Goal: Communication & Community: Answer question/provide support

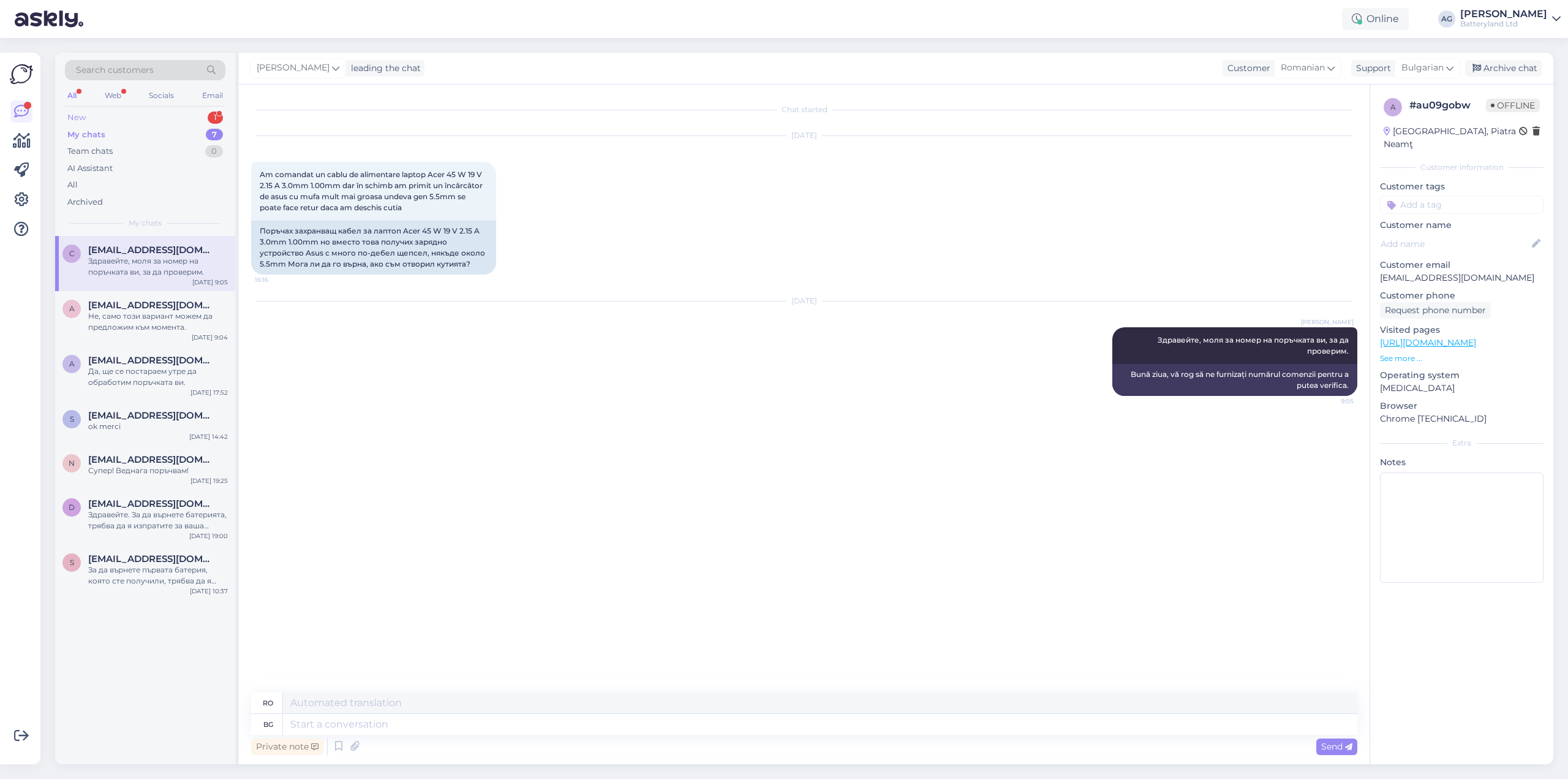
click at [94, 117] on div "New 1" at bounding box center [145, 117] width 160 height 17
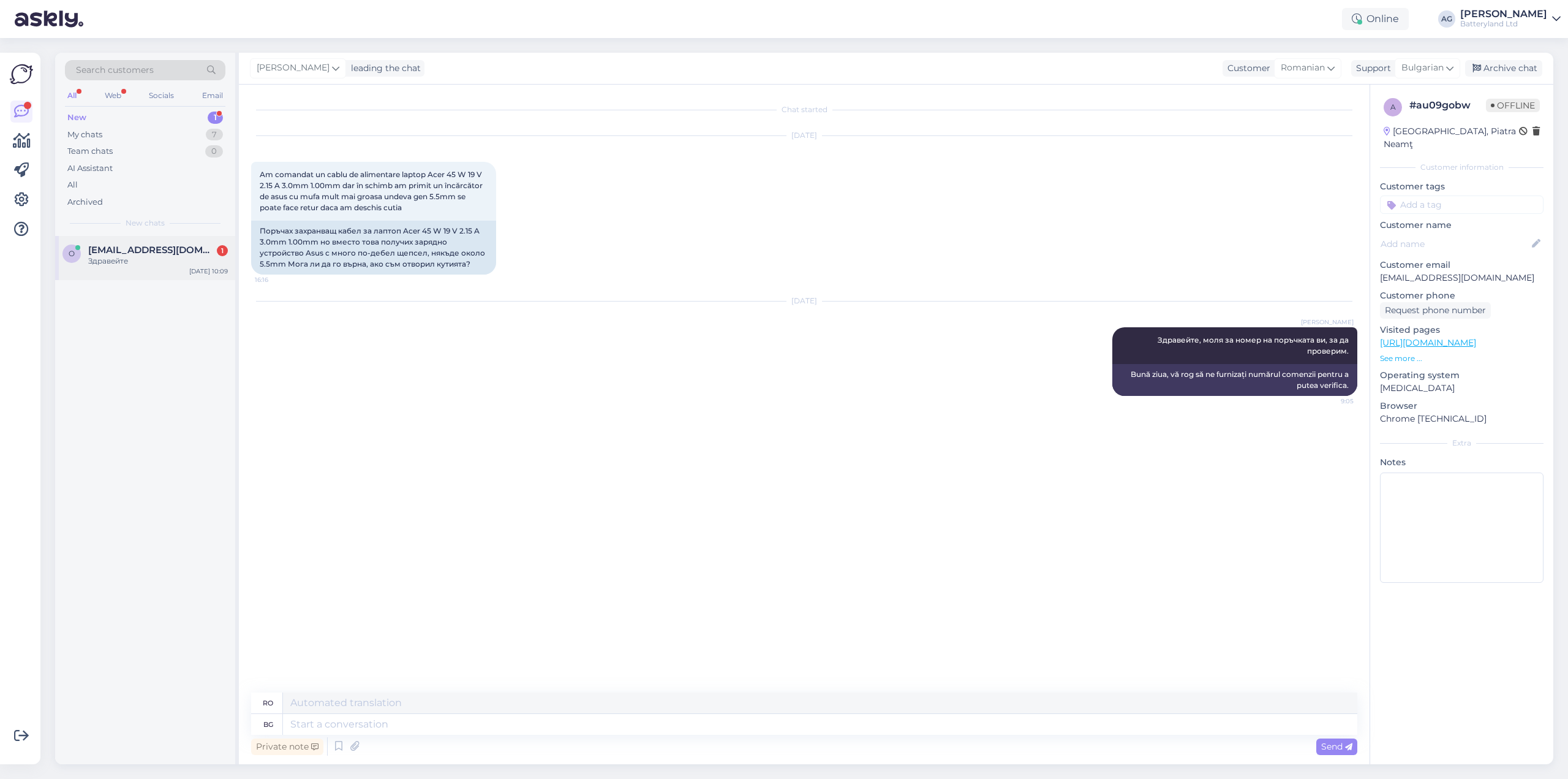
click at [151, 260] on div "Здравейте" at bounding box center [158, 261] width 140 height 11
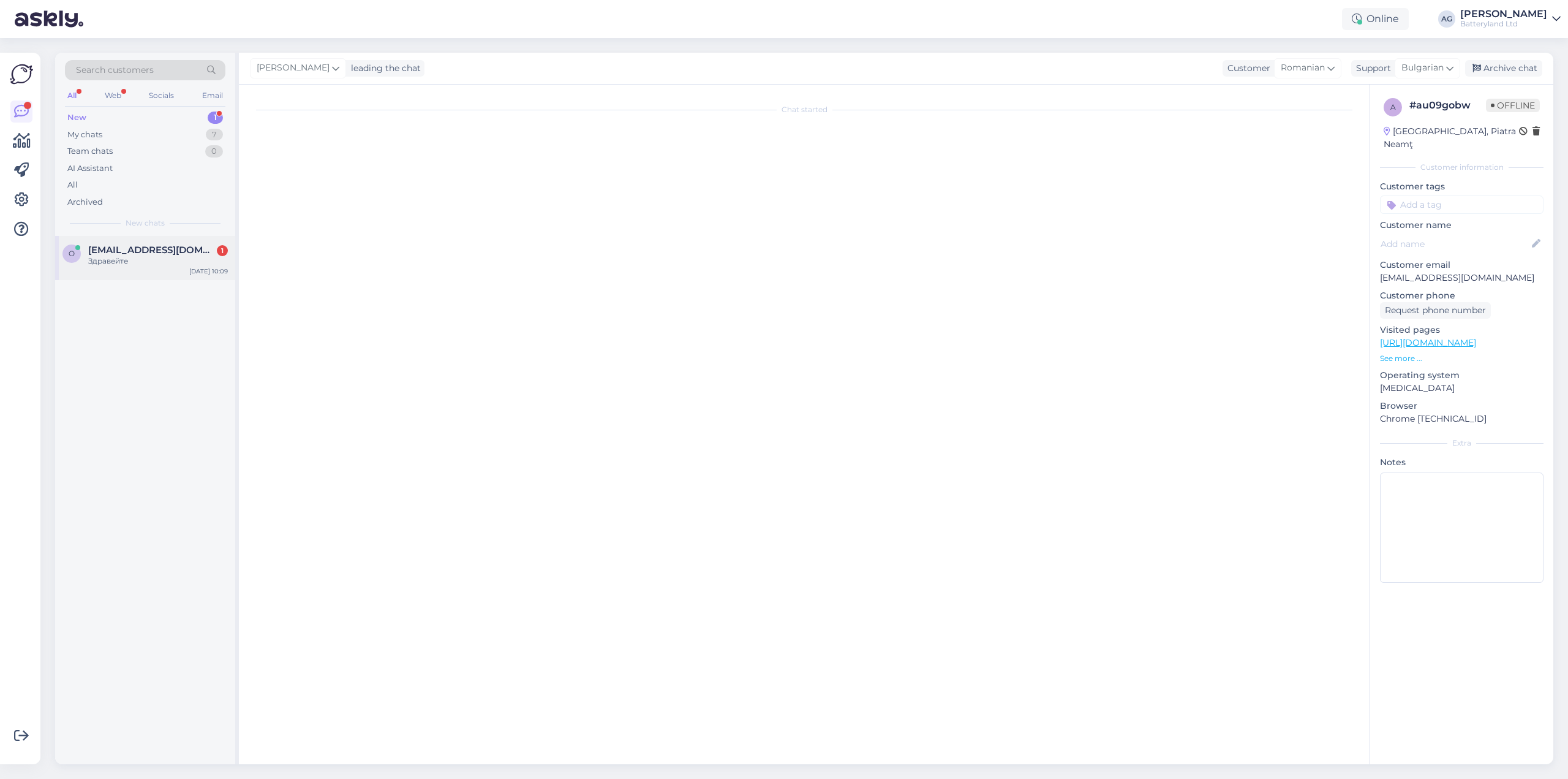
scroll to position [5361, 0]
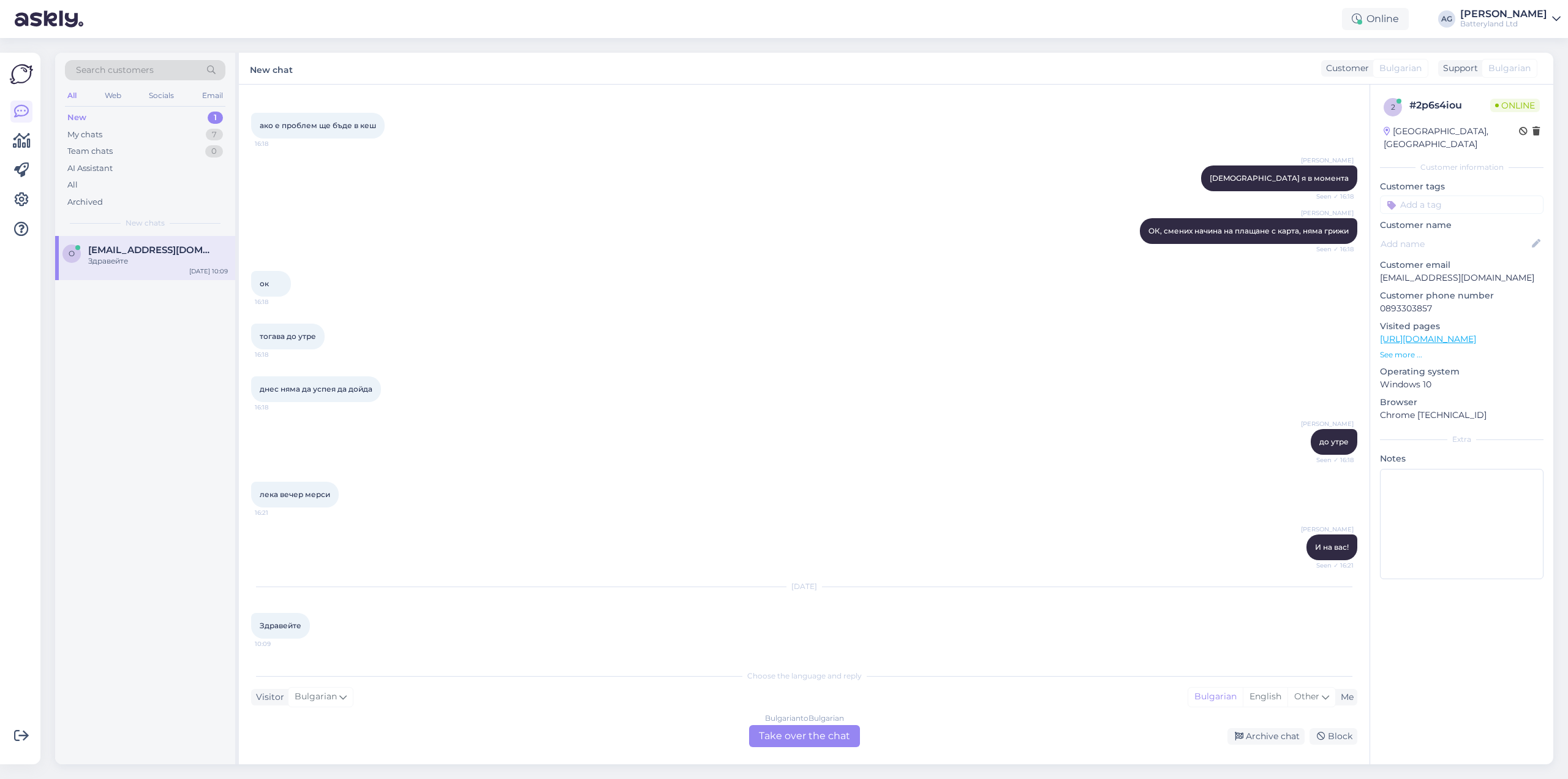
click at [798, 744] on div "Bulgarian to Bulgarian Take over the chat" at bounding box center [804, 736] width 111 height 22
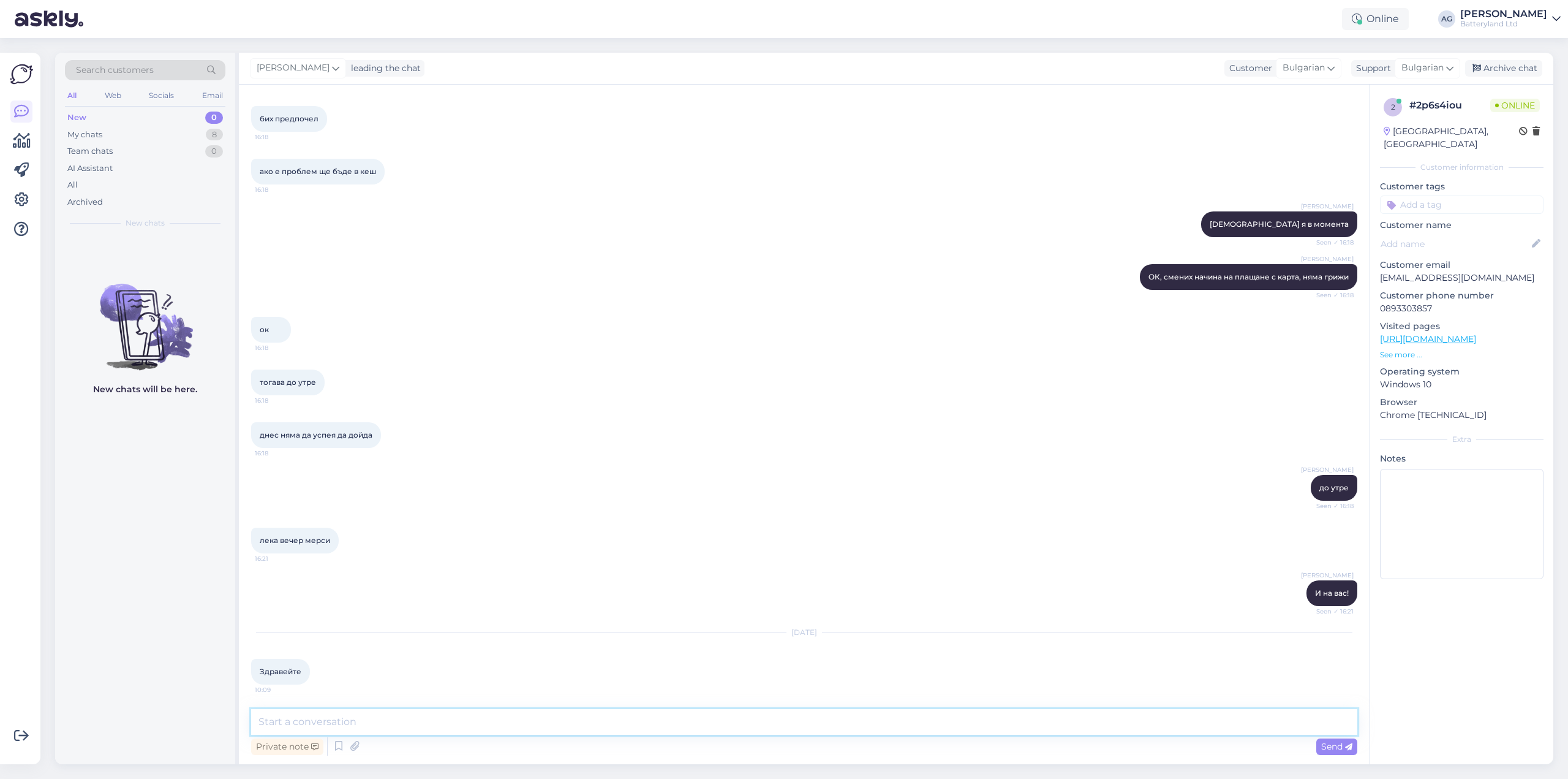
click at [688, 721] on textarea at bounding box center [804, 722] width 1106 height 26
type textarea "Здравейте"
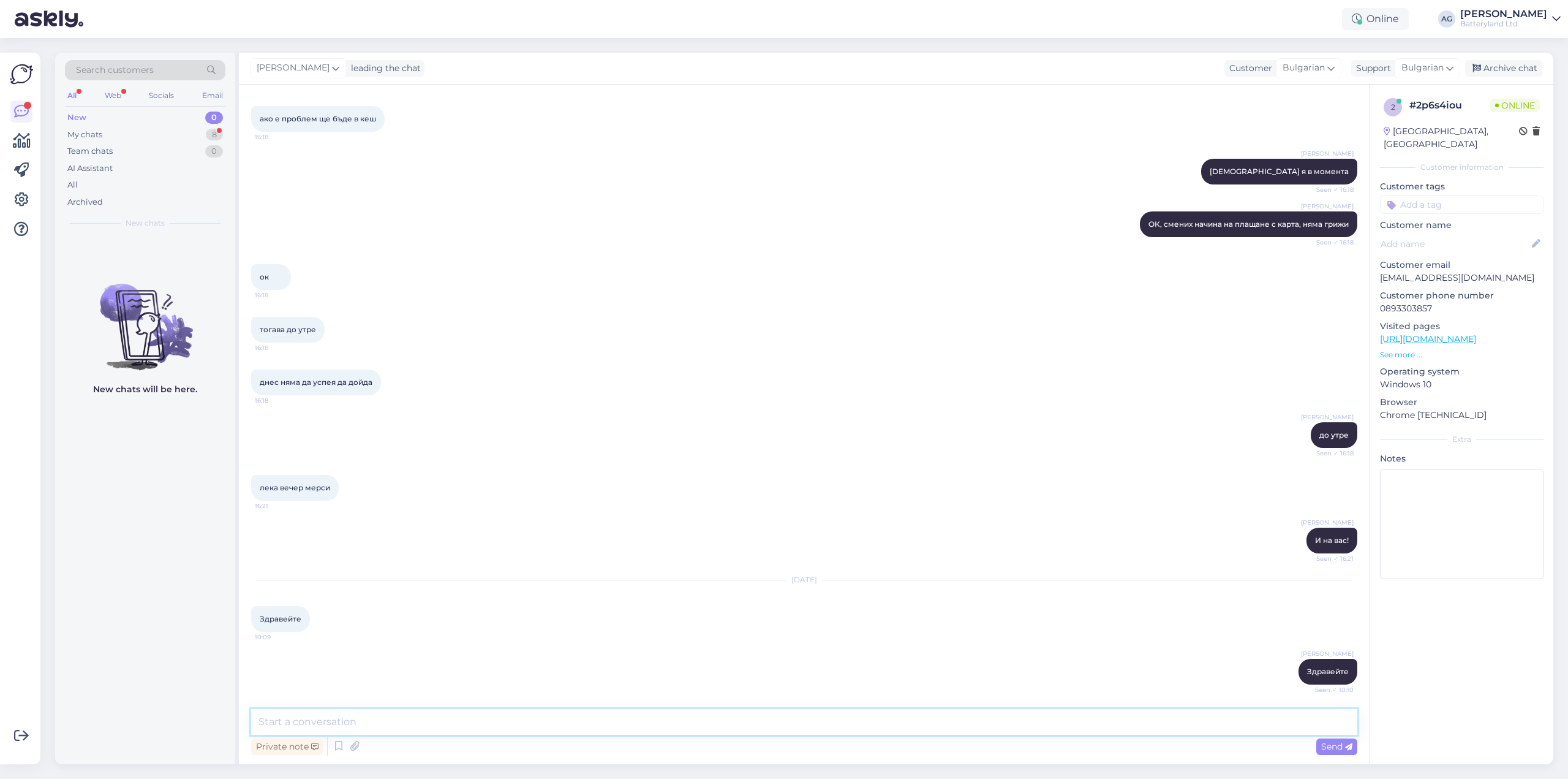
scroll to position [5434, 0]
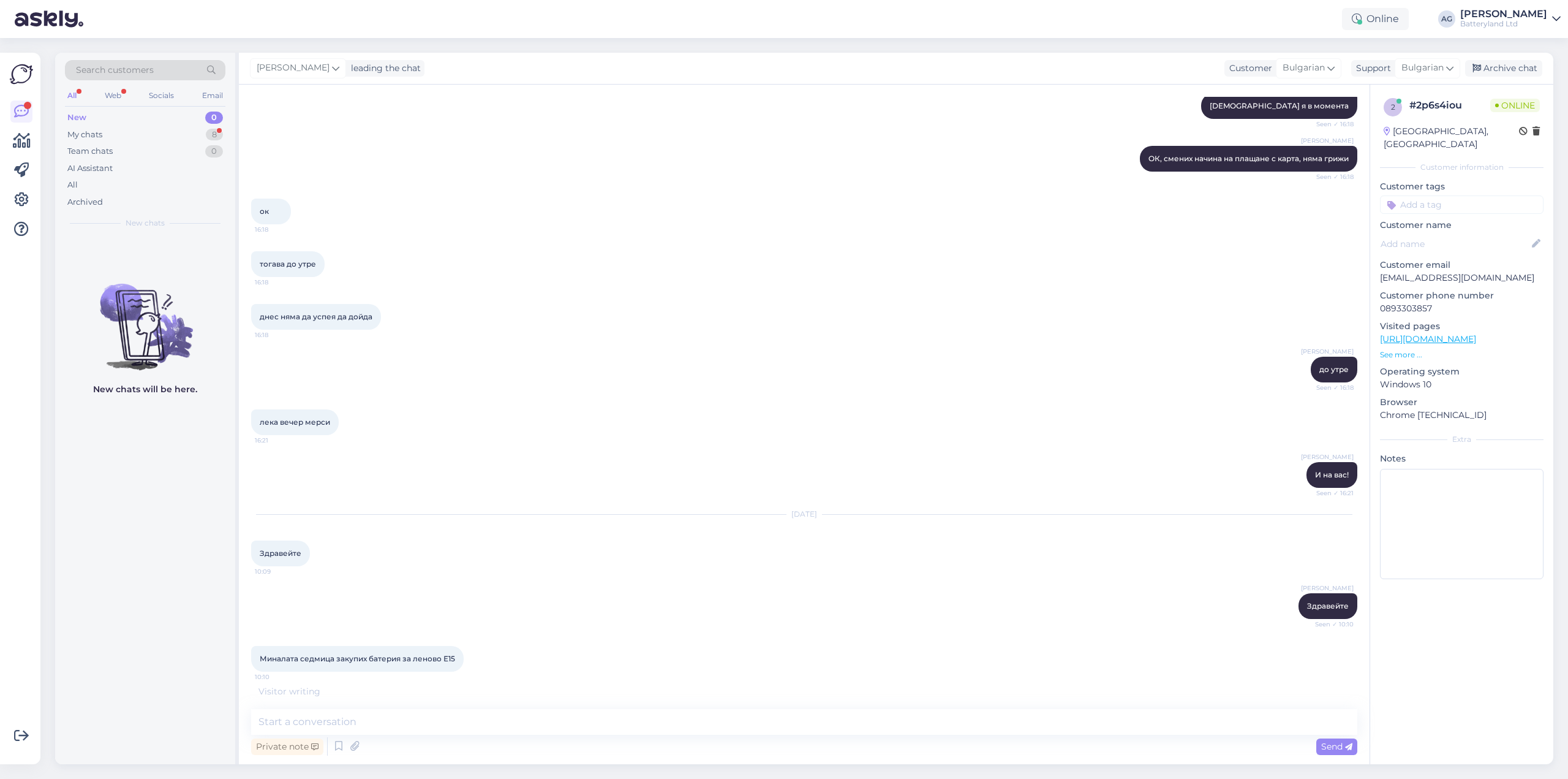
click at [94, 125] on div "New 0" at bounding box center [145, 117] width 160 height 17
click at [87, 116] on div "New 0" at bounding box center [145, 117] width 160 height 17
click at [93, 132] on div "My chats" at bounding box center [85, 135] width 35 height 12
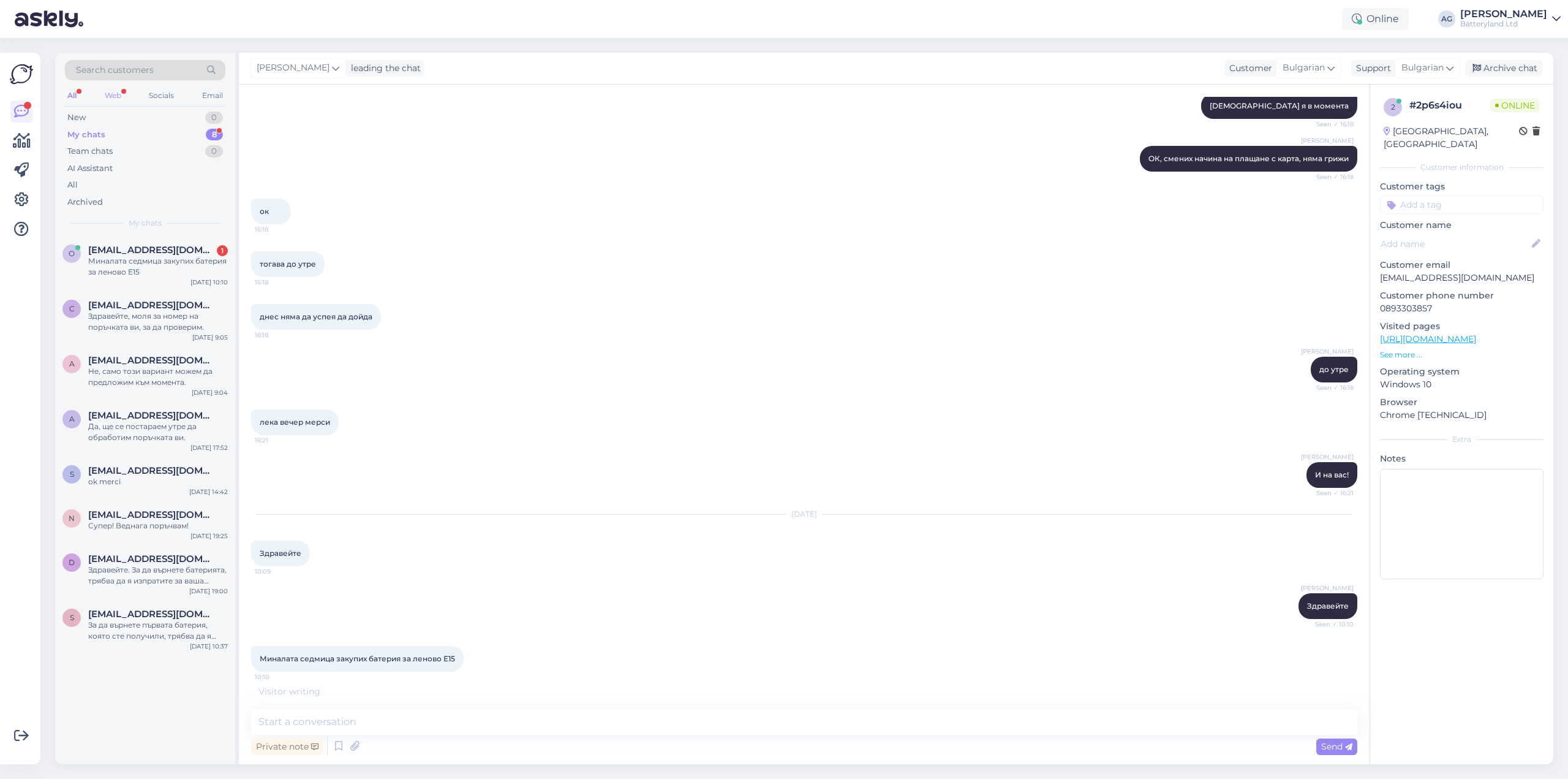
click at [112, 96] on div "Web" at bounding box center [113, 96] width 21 height 16
click at [133, 262] on div "Миналата седмица закупих батерия за леново Е15" at bounding box center [158, 267] width 140 height 22
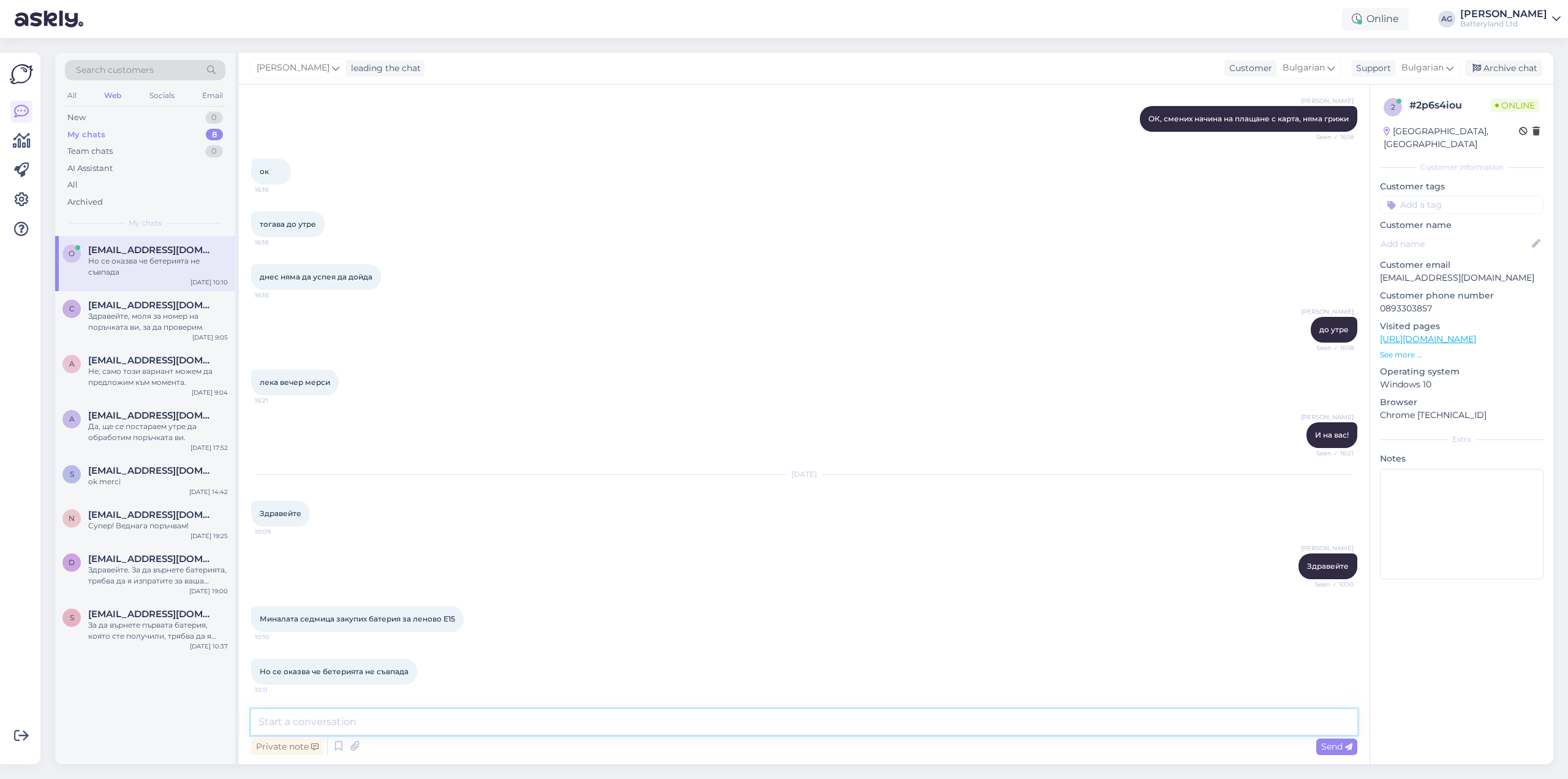
click at [410, 721] on textarea at bounding box center [804, 722] width 1106 height 26
type textarea "Може ли снимка на старата батерия?"
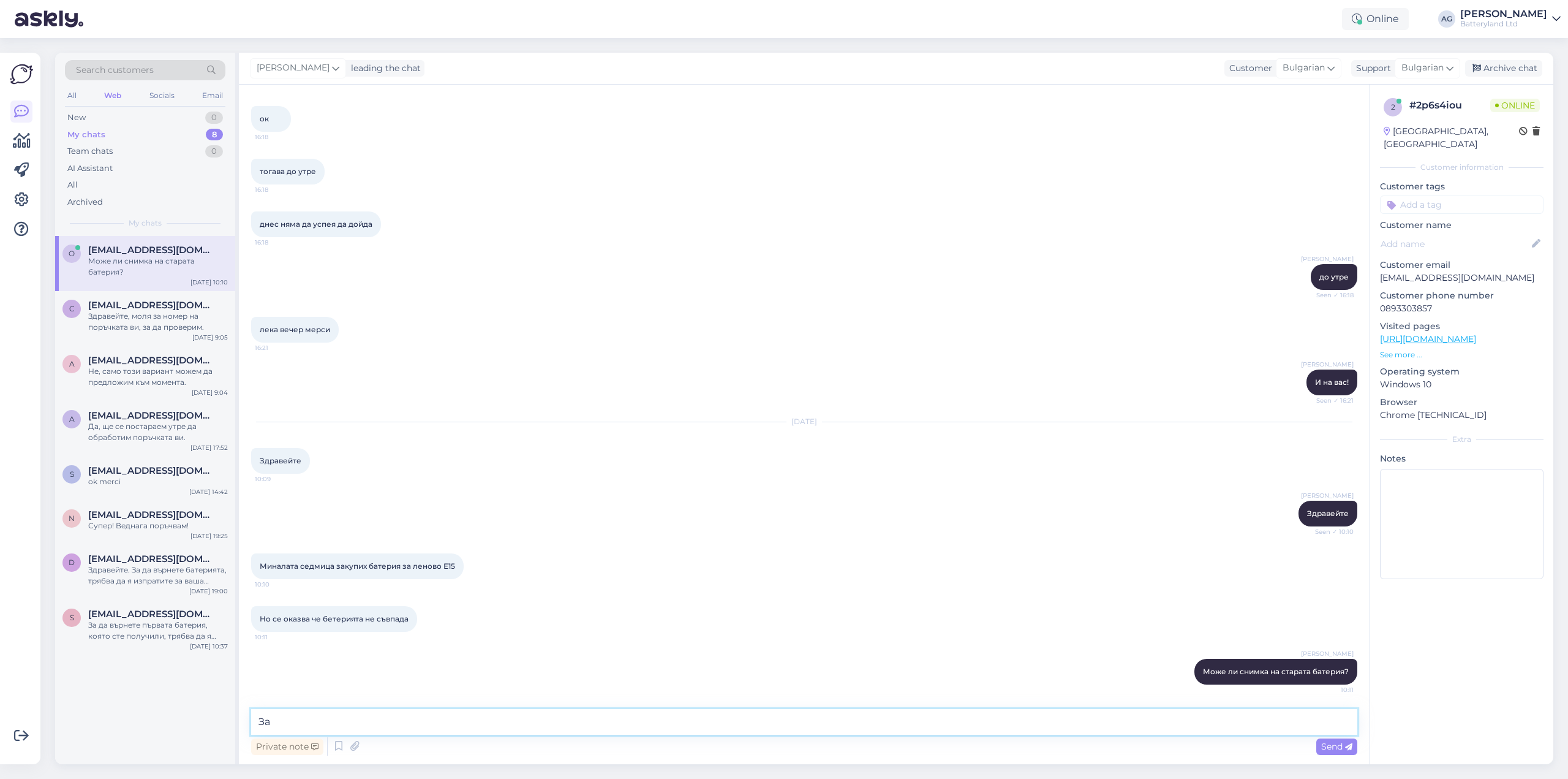
type textarea "З"
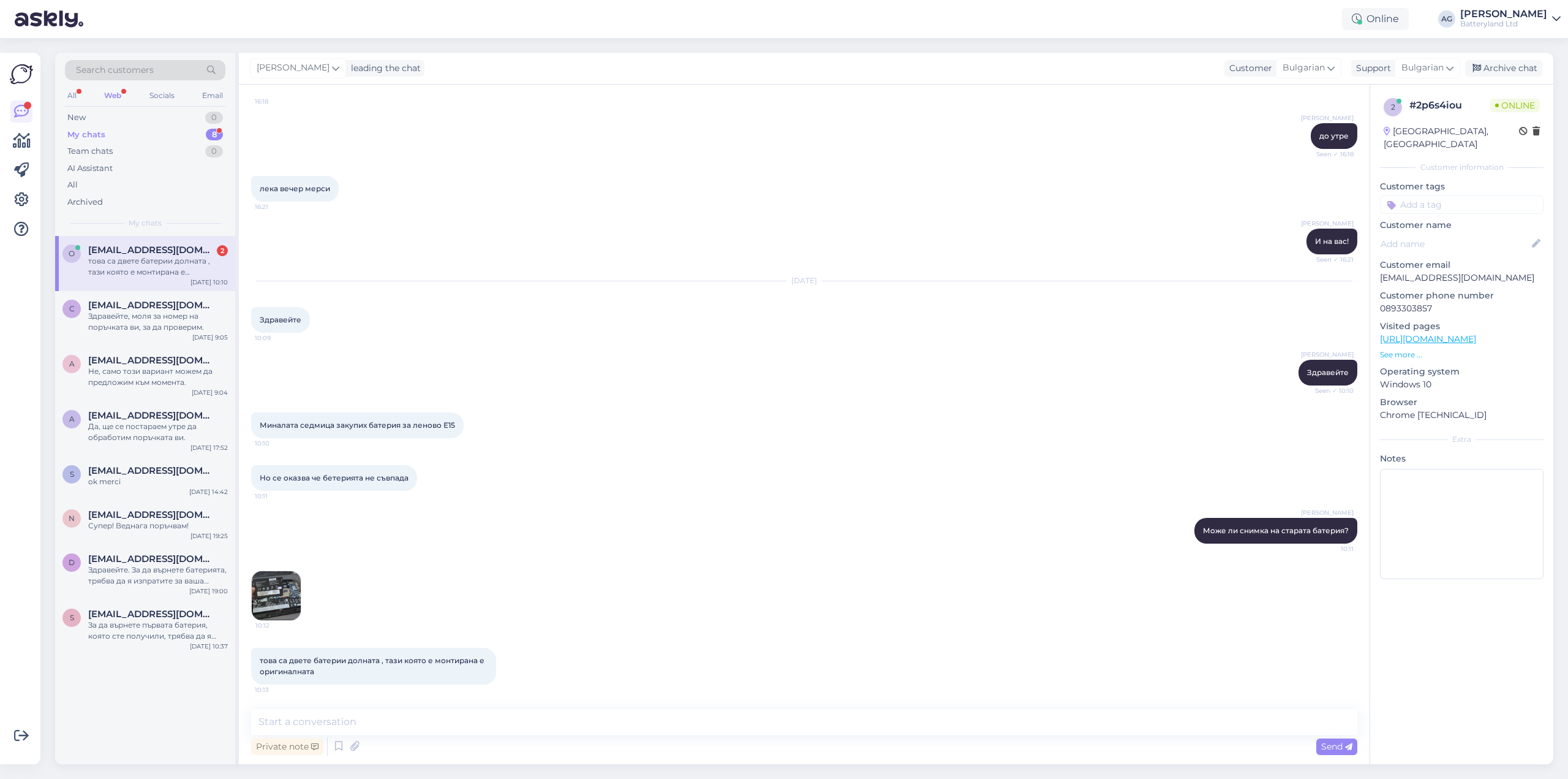
click at [133, 271] on div "това са двете батерии долната , тази която е монтирана е оригиналната" at bounding box center [158, 267] width 140 height 22
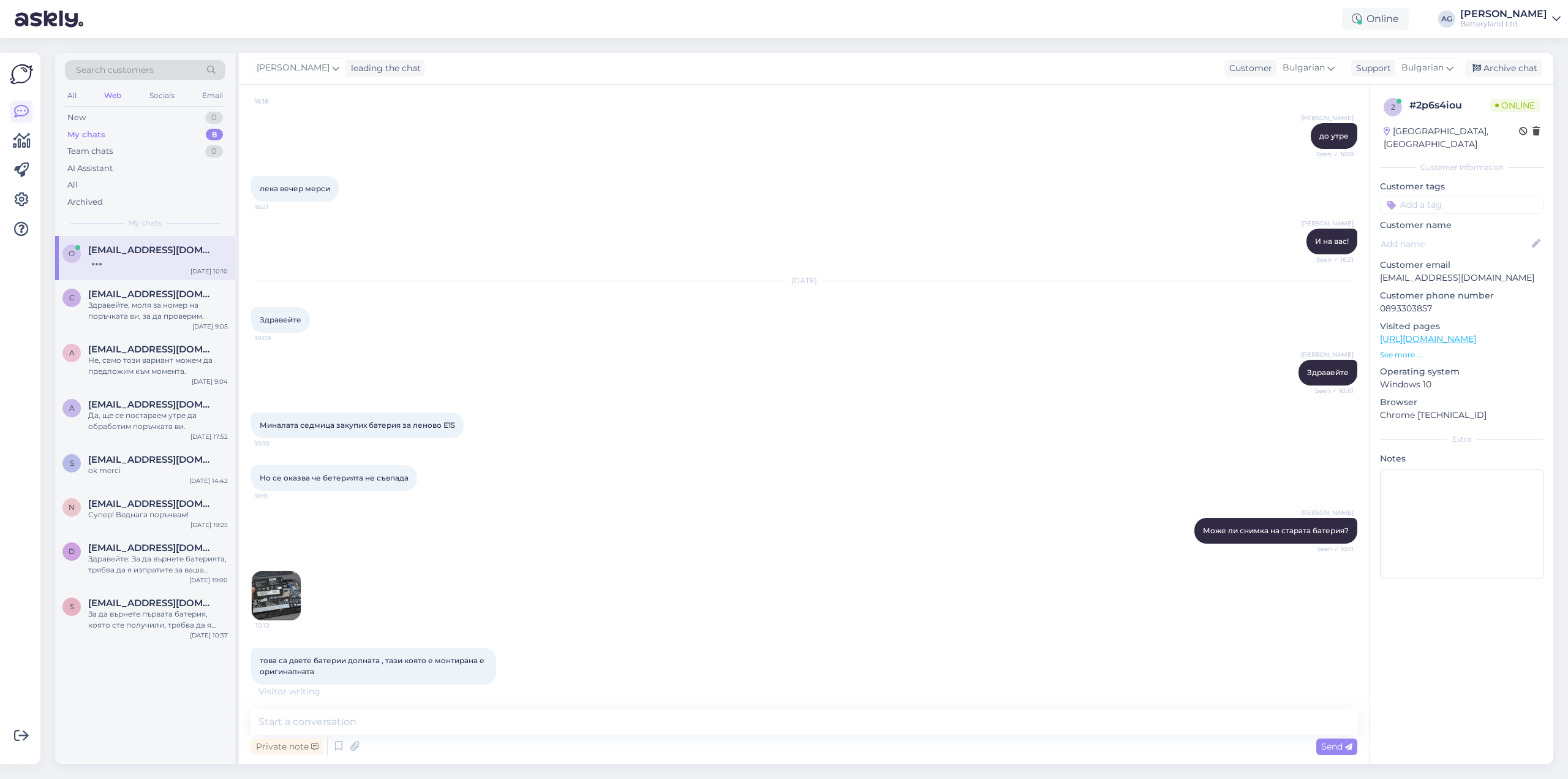
scroll to position [5384, 0]
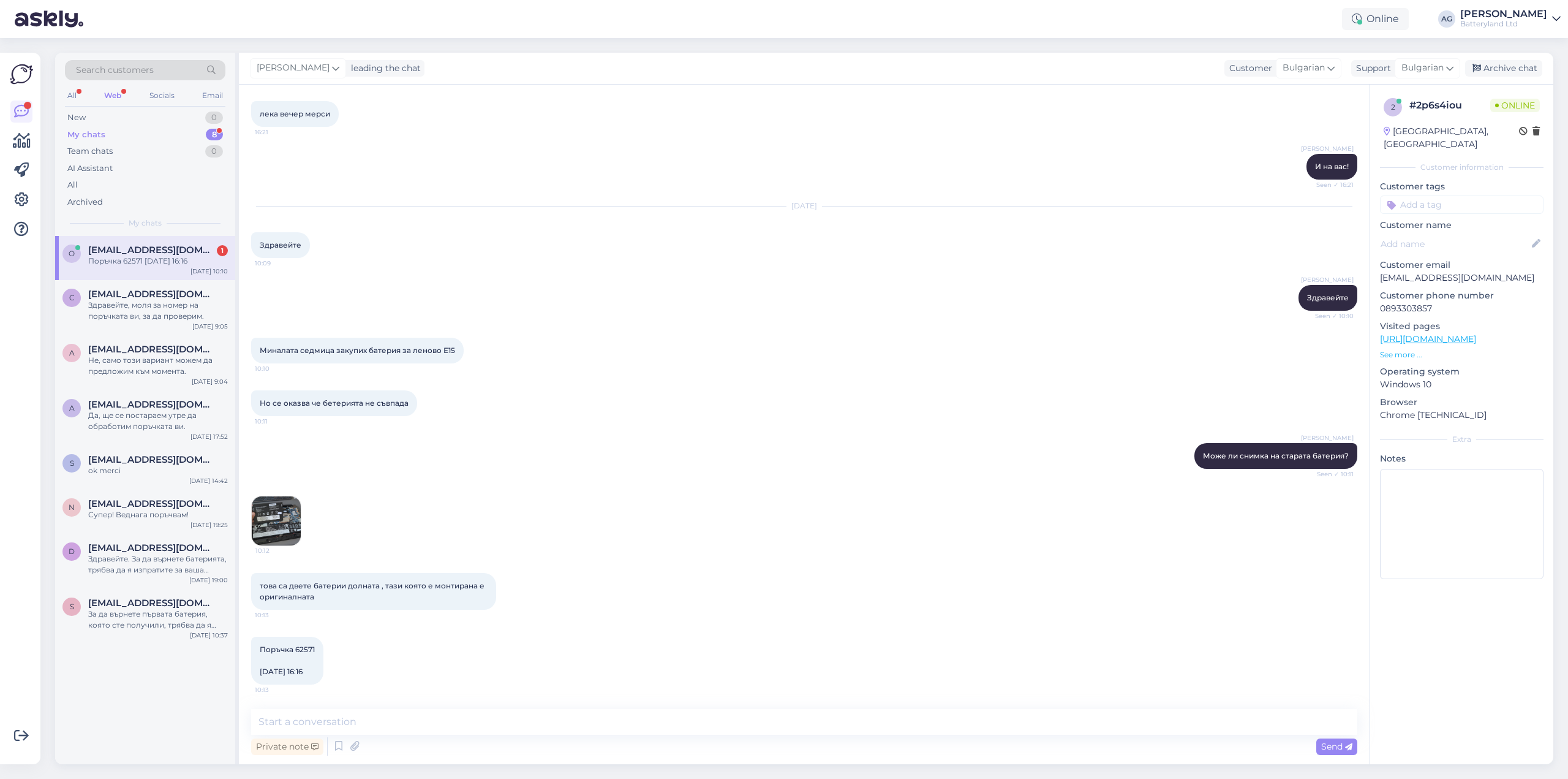
click at [291, 514] on img at bounding box center [276, 521] width 49 height 49
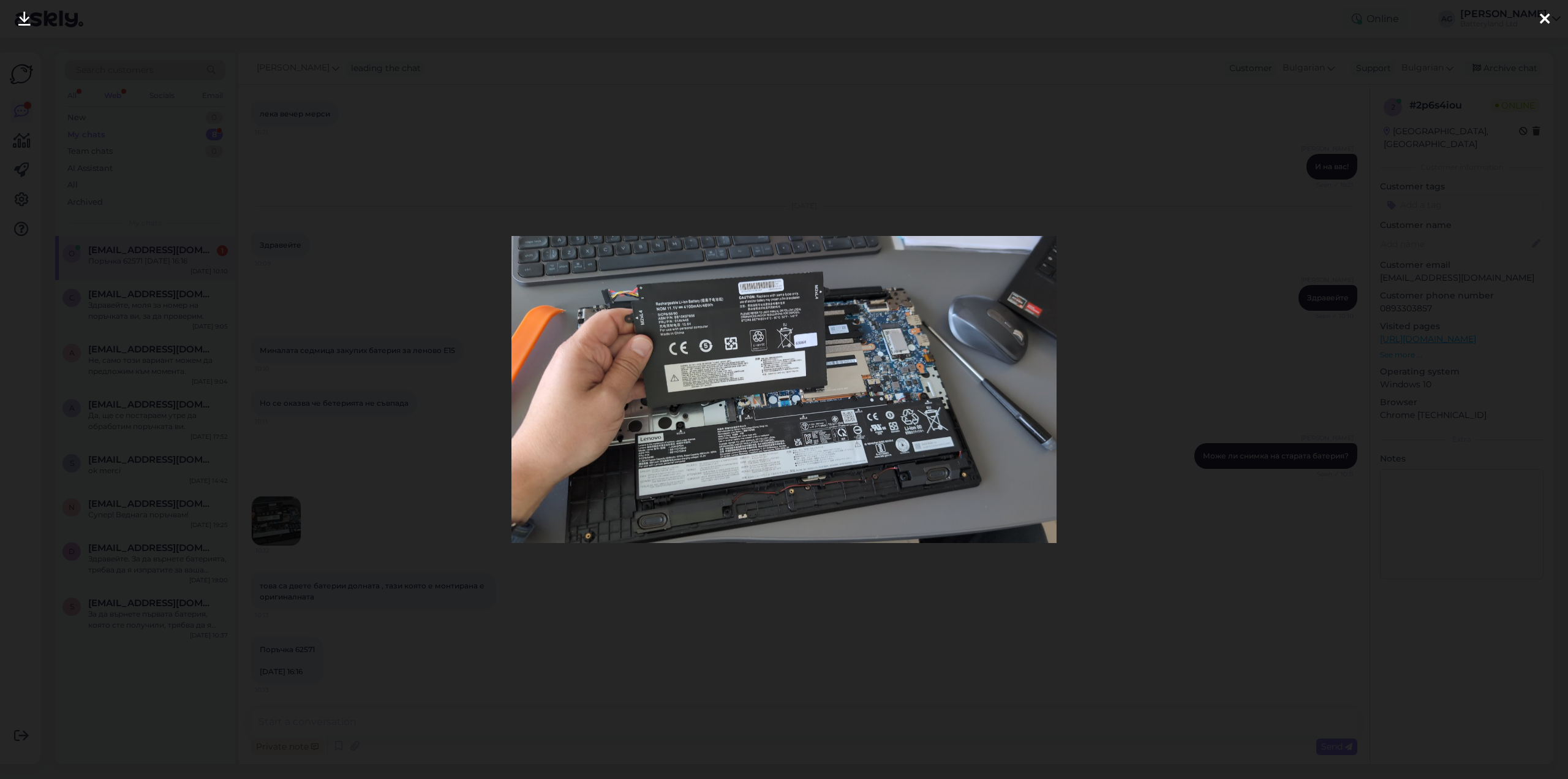
click at [723, 434] on img at bounding box center [784, 389] width 545 height 306
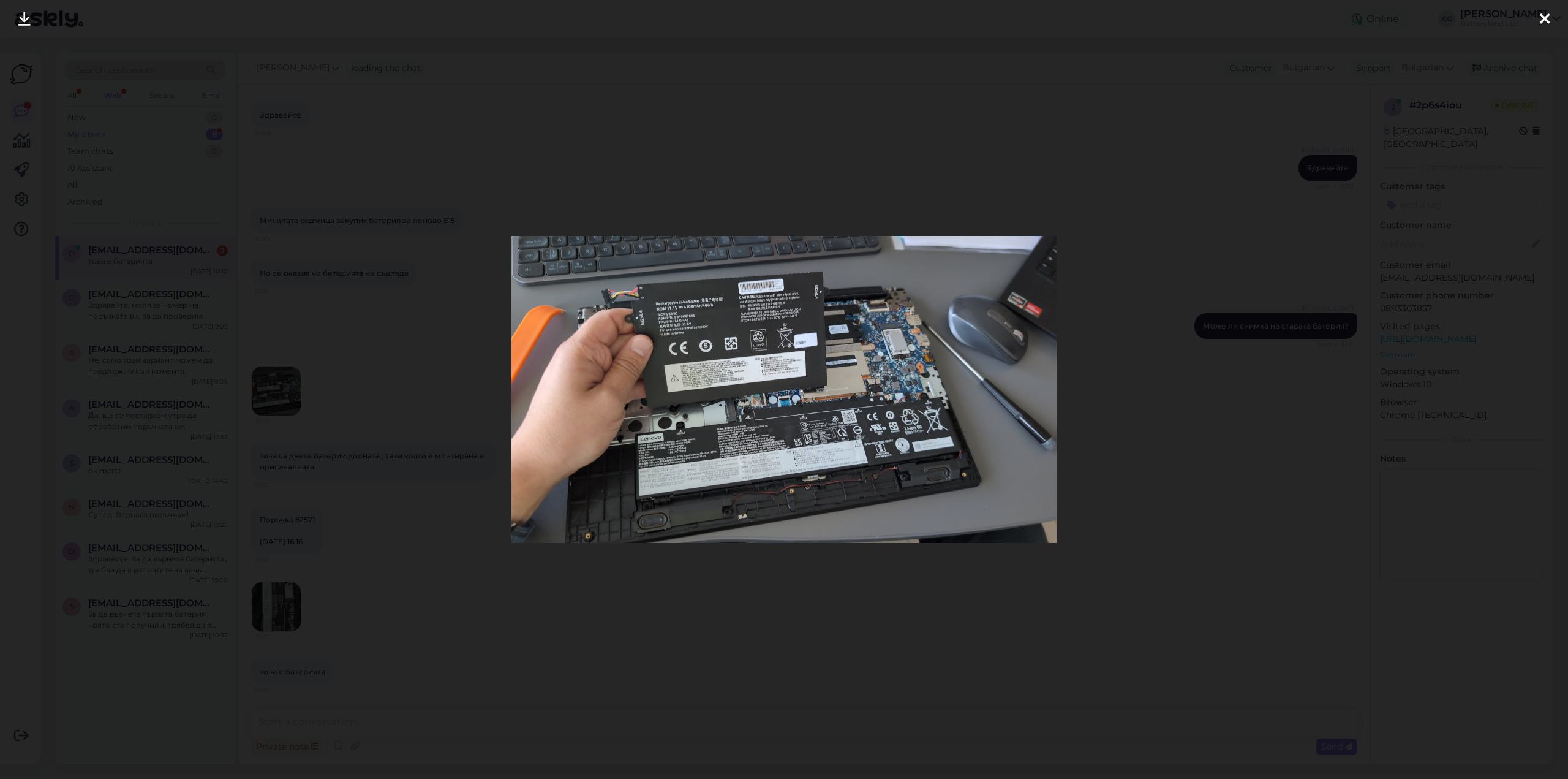
click at [1541, 25] on icon at bounding box center [1544, 19] width 10 height 16
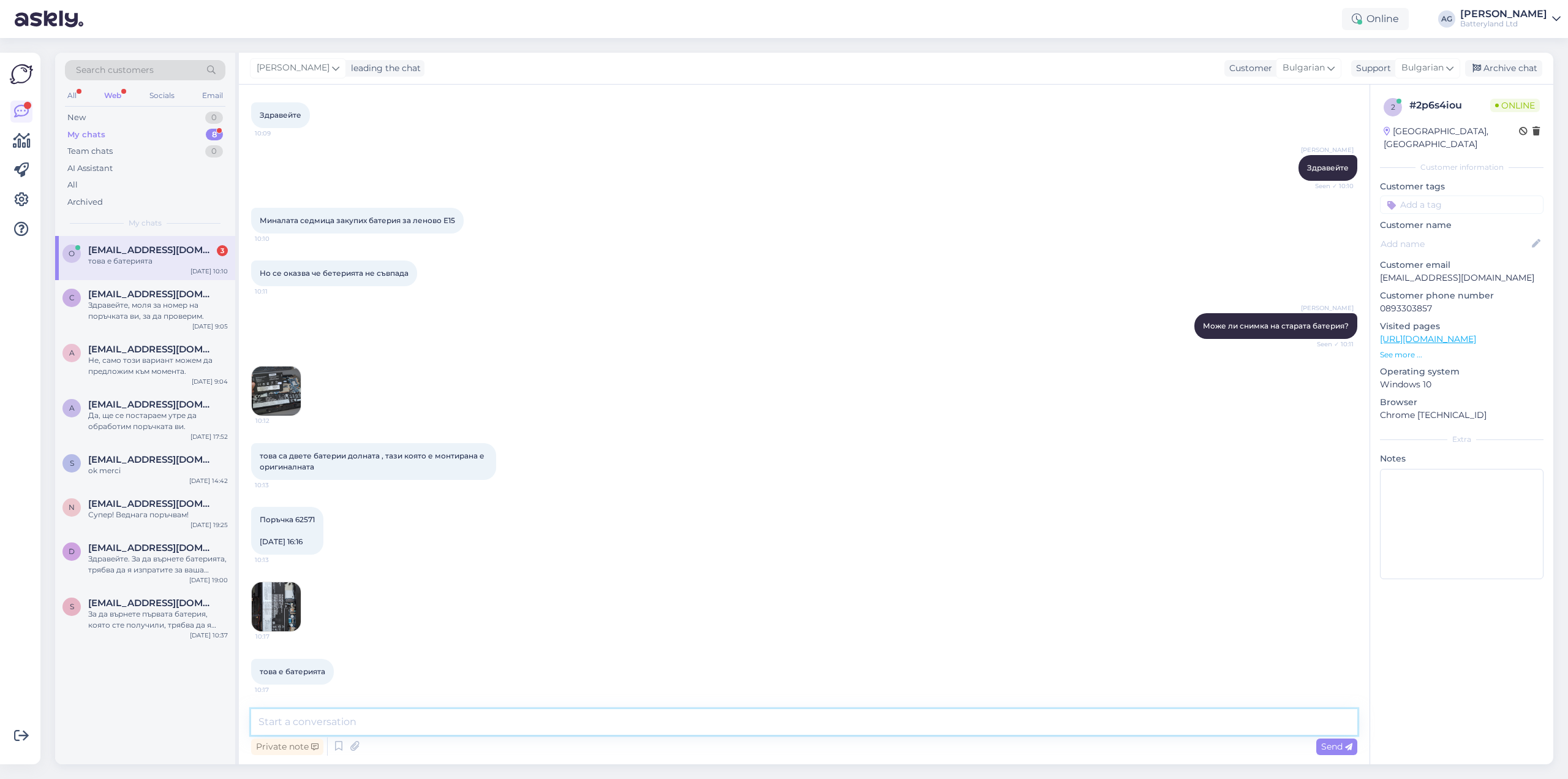
click at [442, 714] on textarea at bounding box center [804, 722] width 1106 height 26
type textarea "Да, много благодаря за снимките."
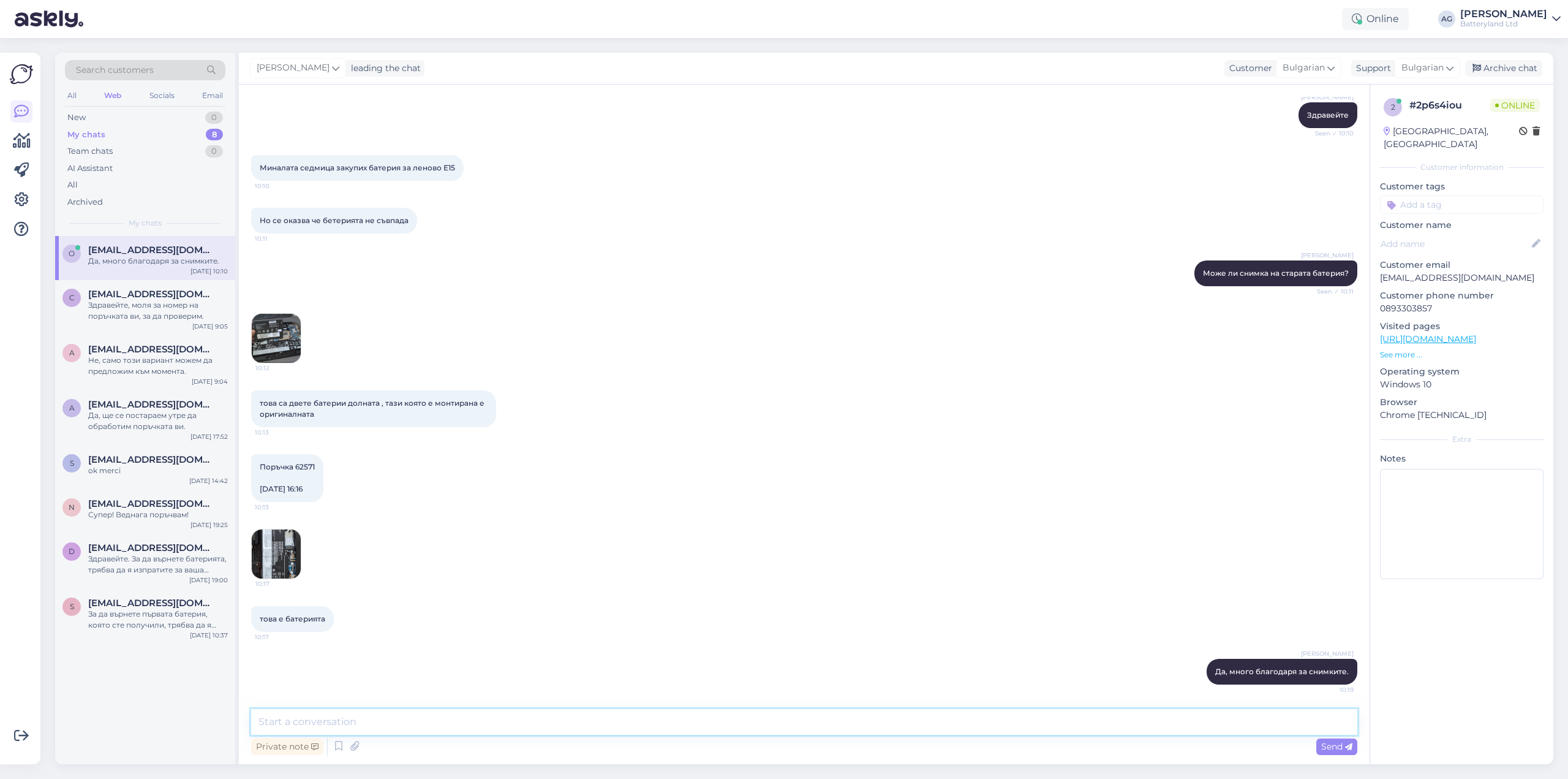
click at [367, 720] on textarea at bounding box center [804, 722] width 1106 height 26
type textarea "Т"
type textarea "С"
paste textarea "[URL][DOMAIN_NAME]"
type textarea "Мисля, че това е батерията [URL][DOMAIN_NAME]"
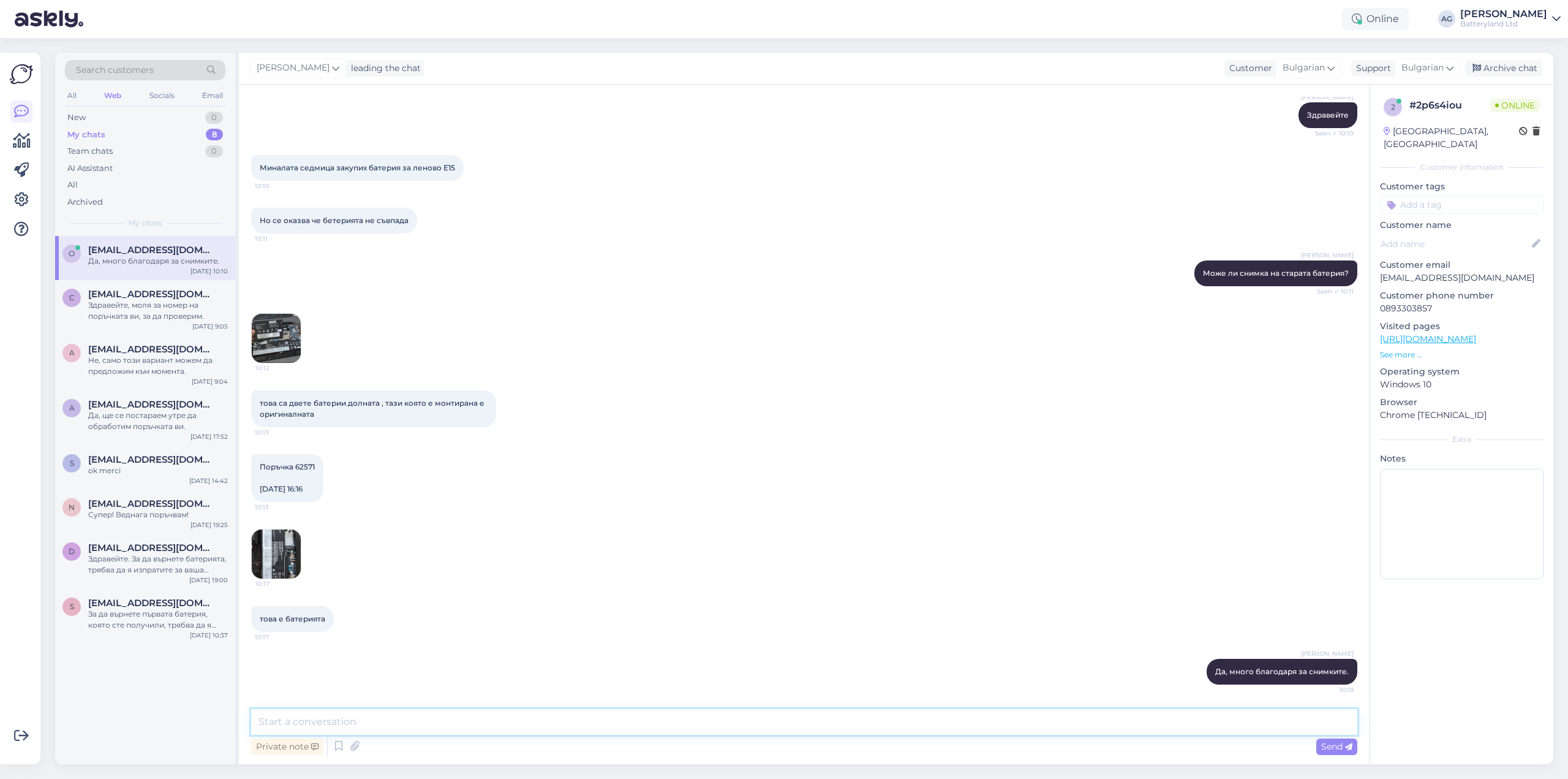
scroll to position [5641, 0]
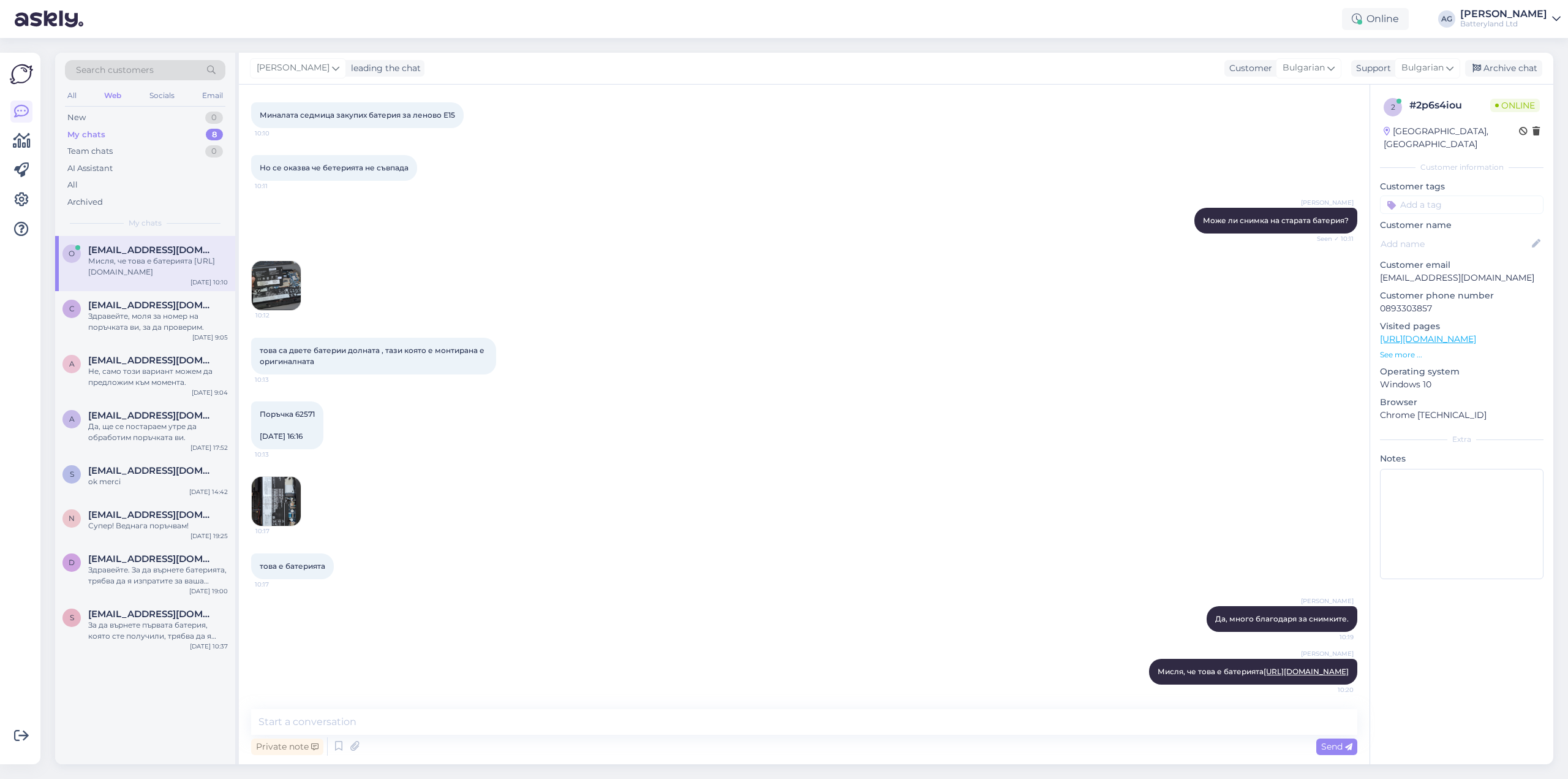
click at [297, 410] on span "Поръчка 62571 [DATE] 16:16" at bounding box center [287, 425] width 55 height 31
copy span "62571"
click at [449, 728] on textarea at bounding box center [804, 722] width 1106 height 26
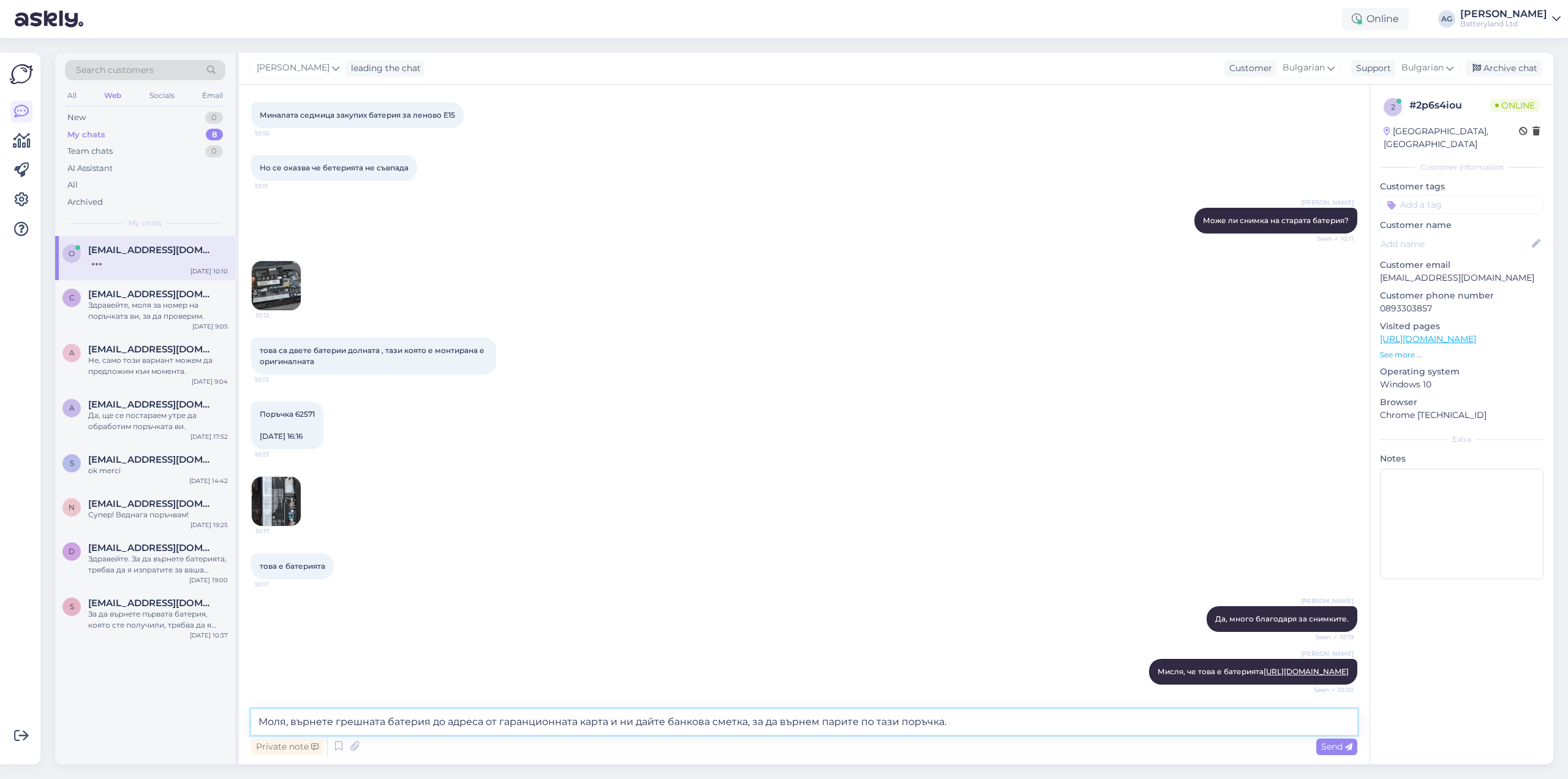
type textarea "Моля, върнете грешната батерия до адреса от гаранционната карта и ни дайте банк…"
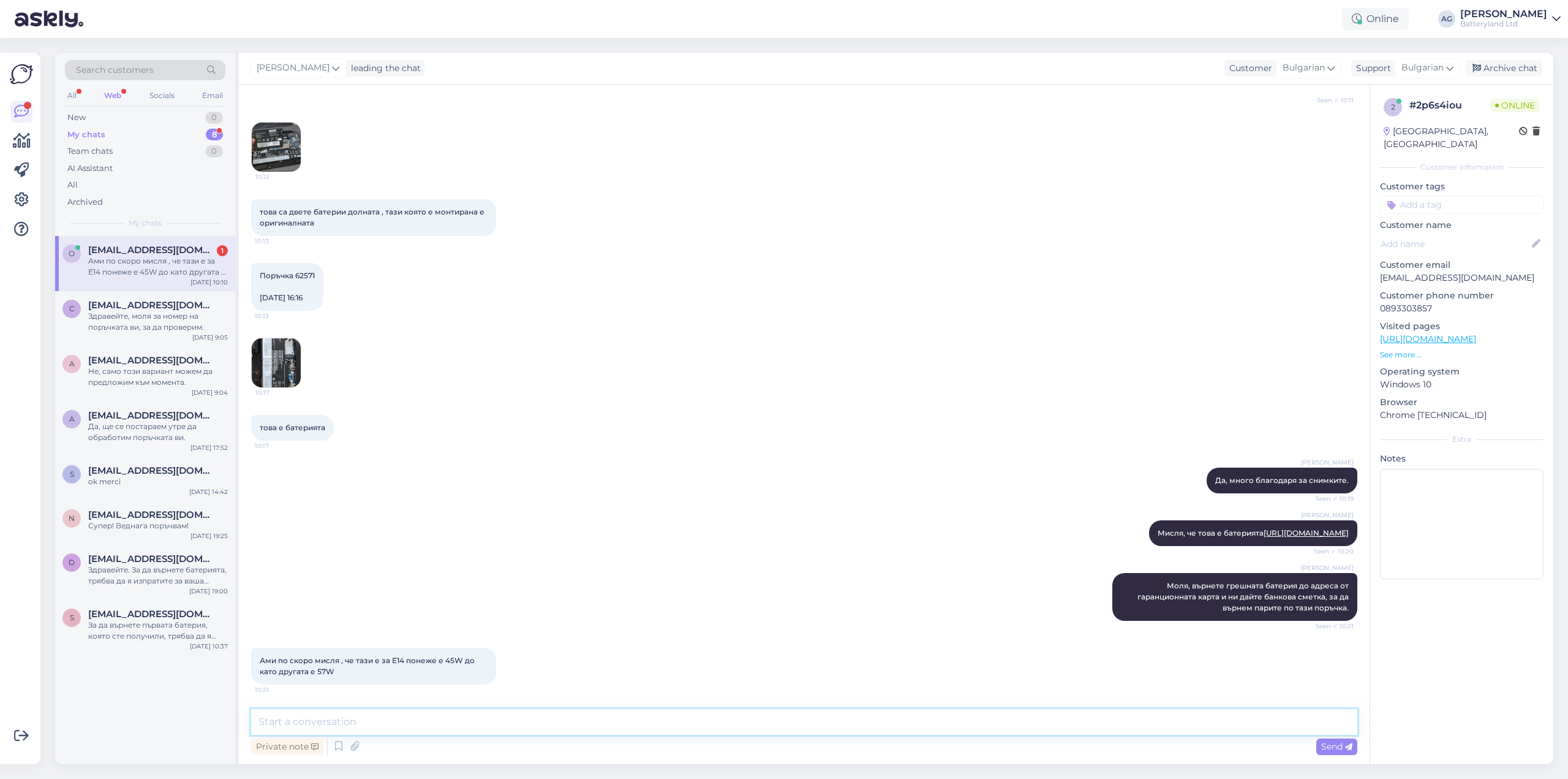
scroll to position [5780, 0]
click at [385, 721] on textarea at bounding box center [804, 722] width 1106 height 26
type textarea "Това излиза като съвместимост по продуктовия номер на батерията от снимката, ко…"
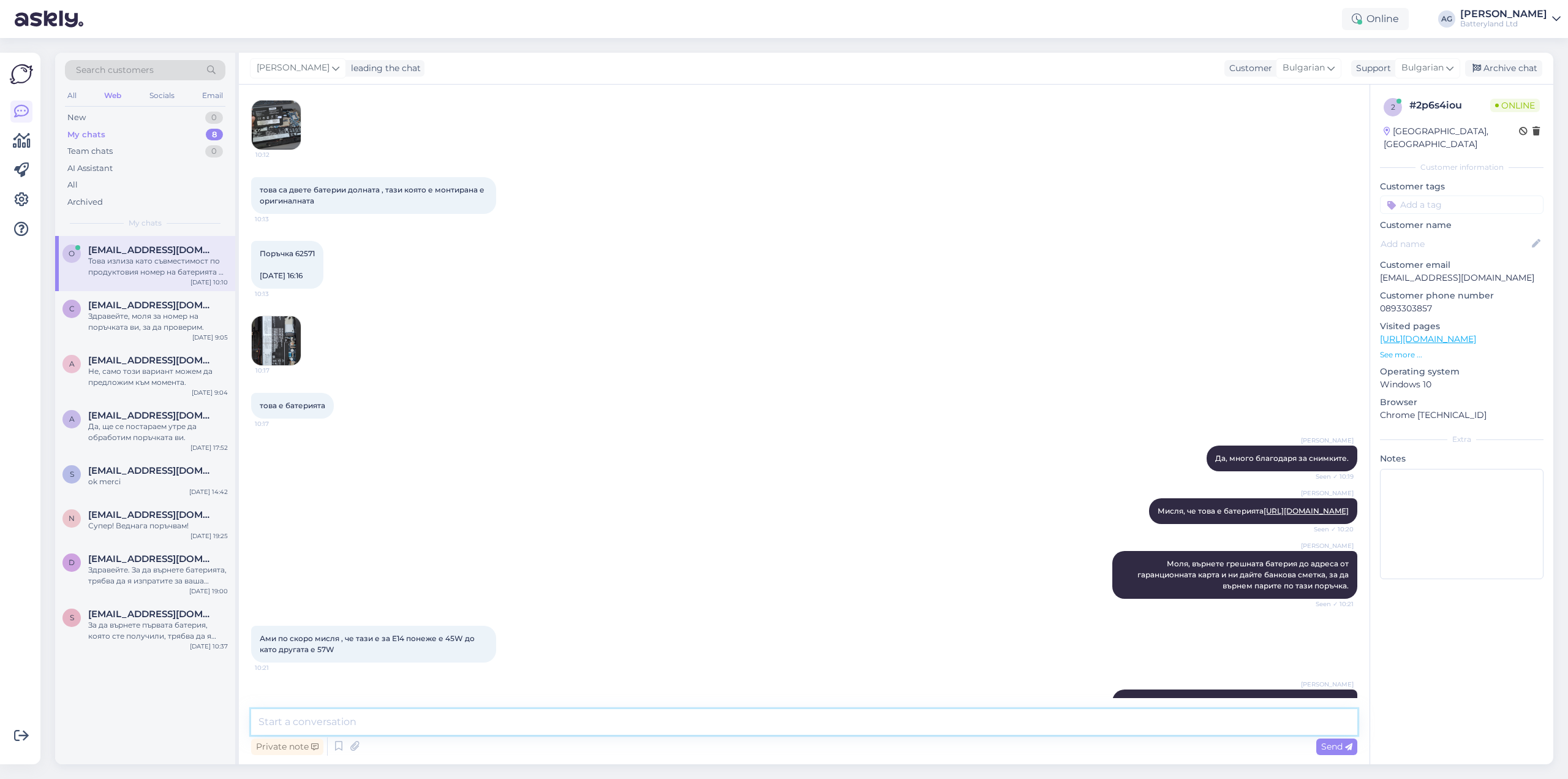
scroll to position [5866, 0]
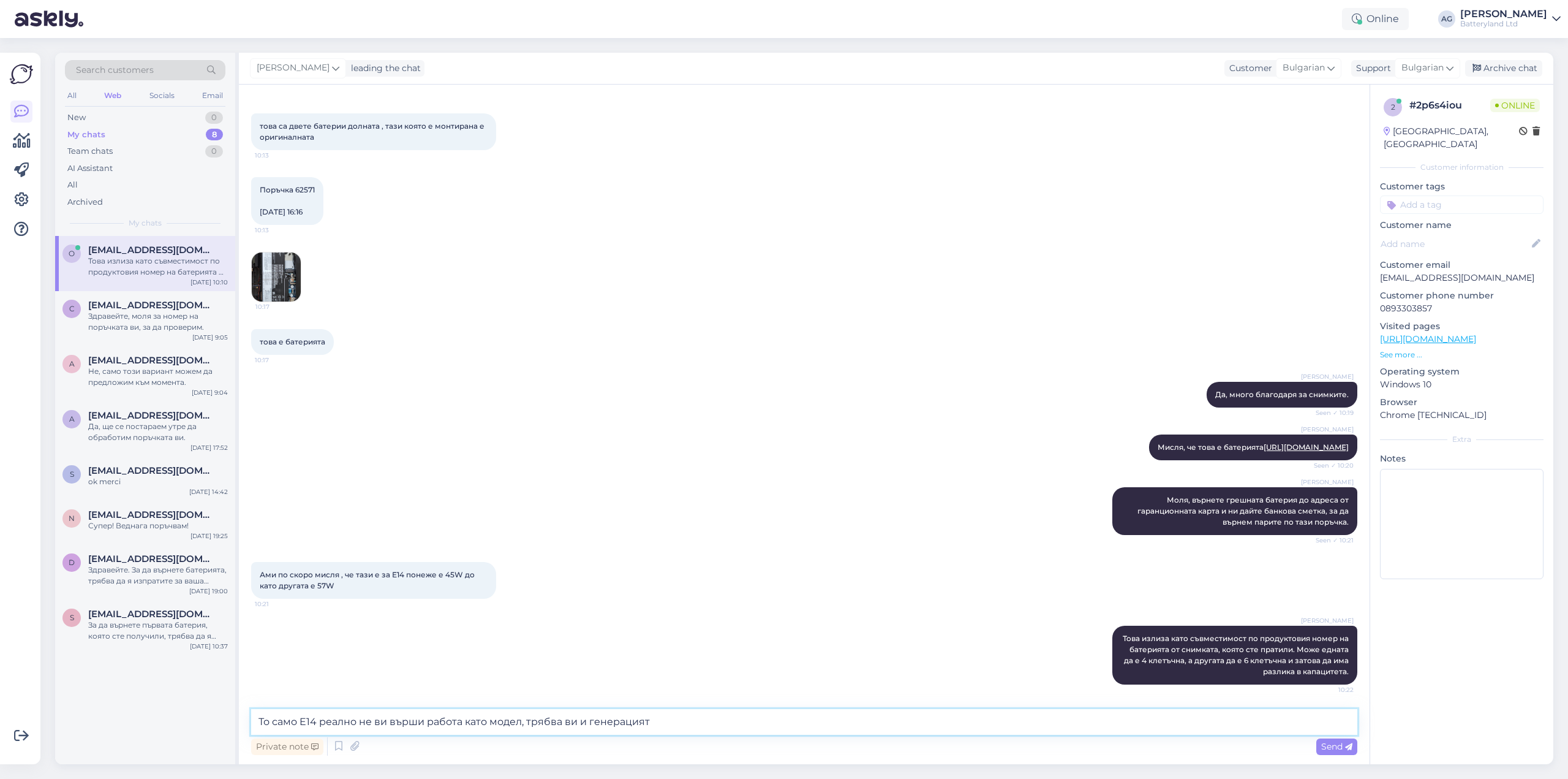
type textarea "То само E14 реално не ви върши работа като модел, трябва ви и генерацията"
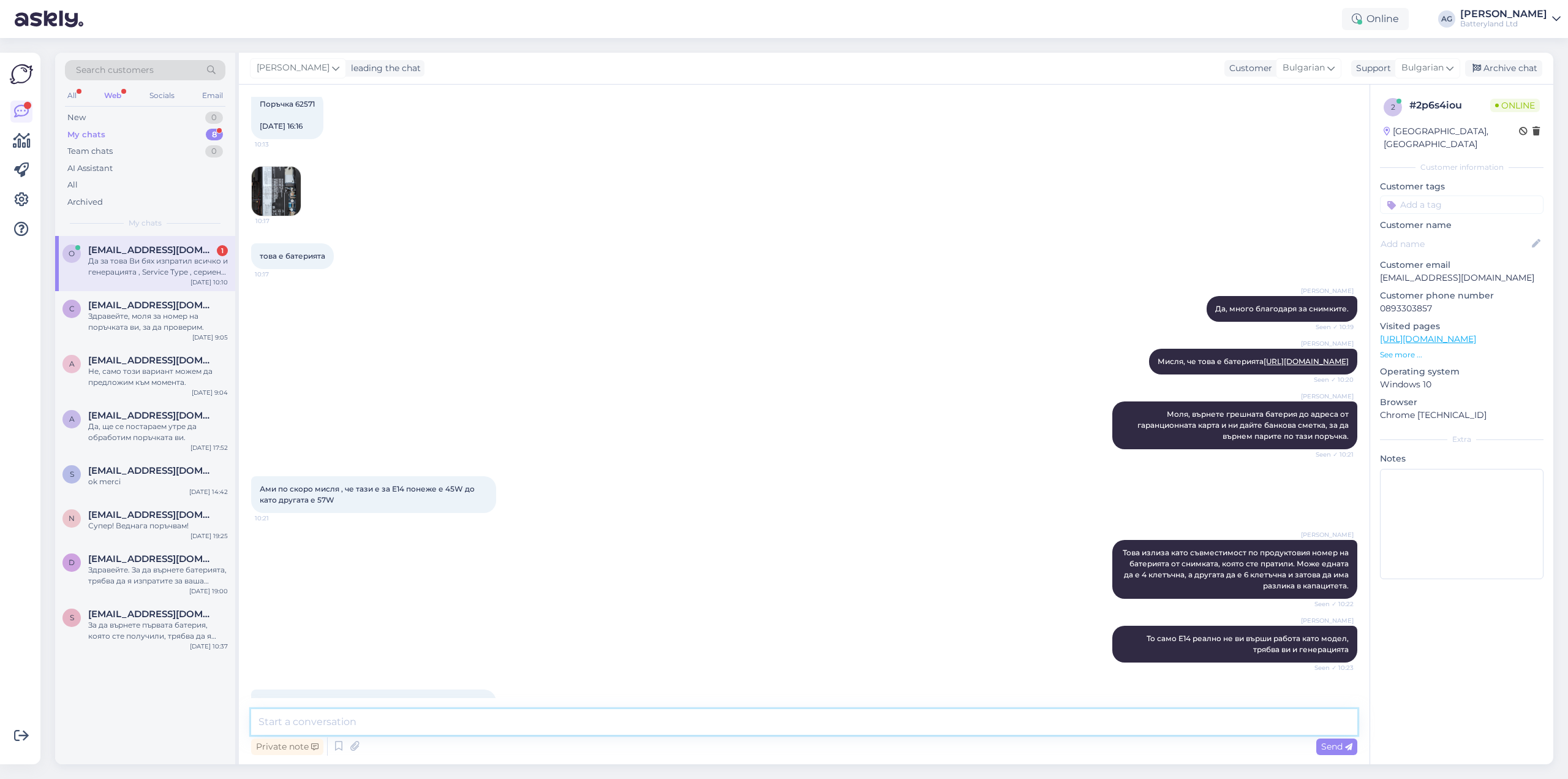
scroll to position [5993, 0]
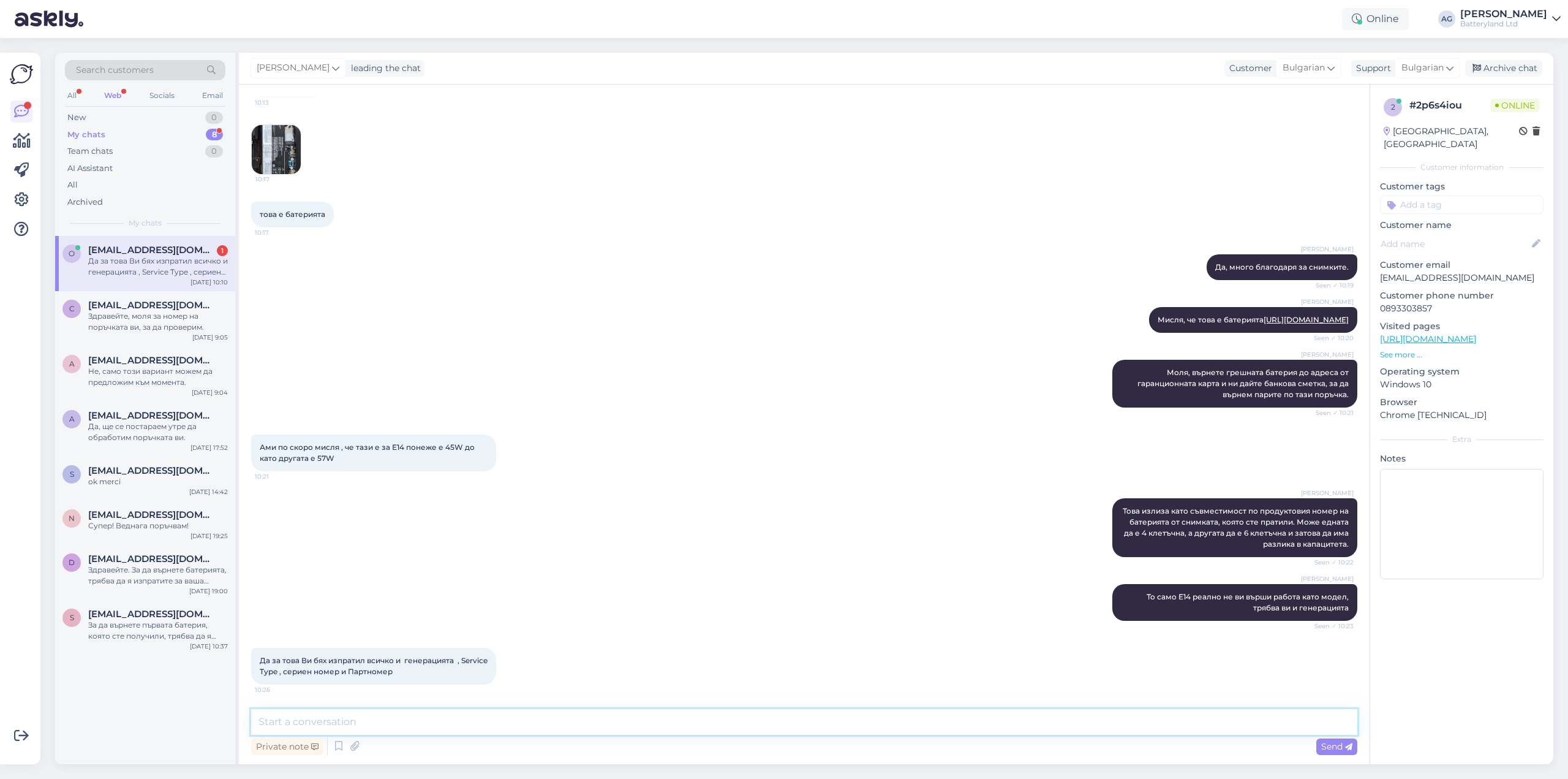
click at [425, 721] on textarea at bounding box center [804, 722] width 1106 height 26
type textarea "О"
type textarea "Да, разбирам. Стараем се да откриваме батериите по тези данни, но понякога не с…"
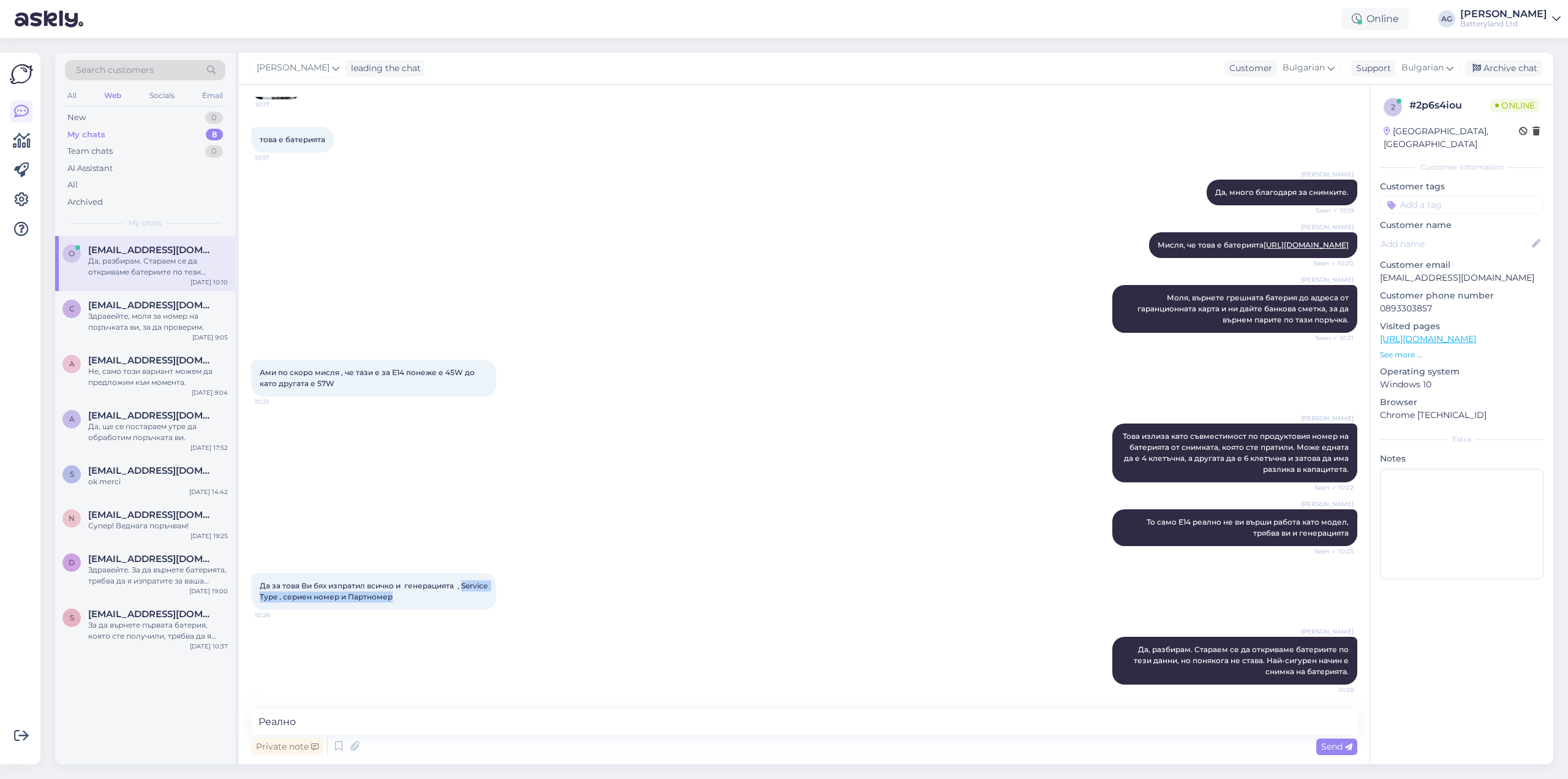
drag, startPoint x: 261, startPoint y: 595, endPoint x: 426, endPoint y: 592, distance: 165.0
click at [426, 592] on div "Да за това Ви бях изпратил всичко и генерацията , Service Type , сериен номер и…" at bounding box center [374, 591] width 245 height 37
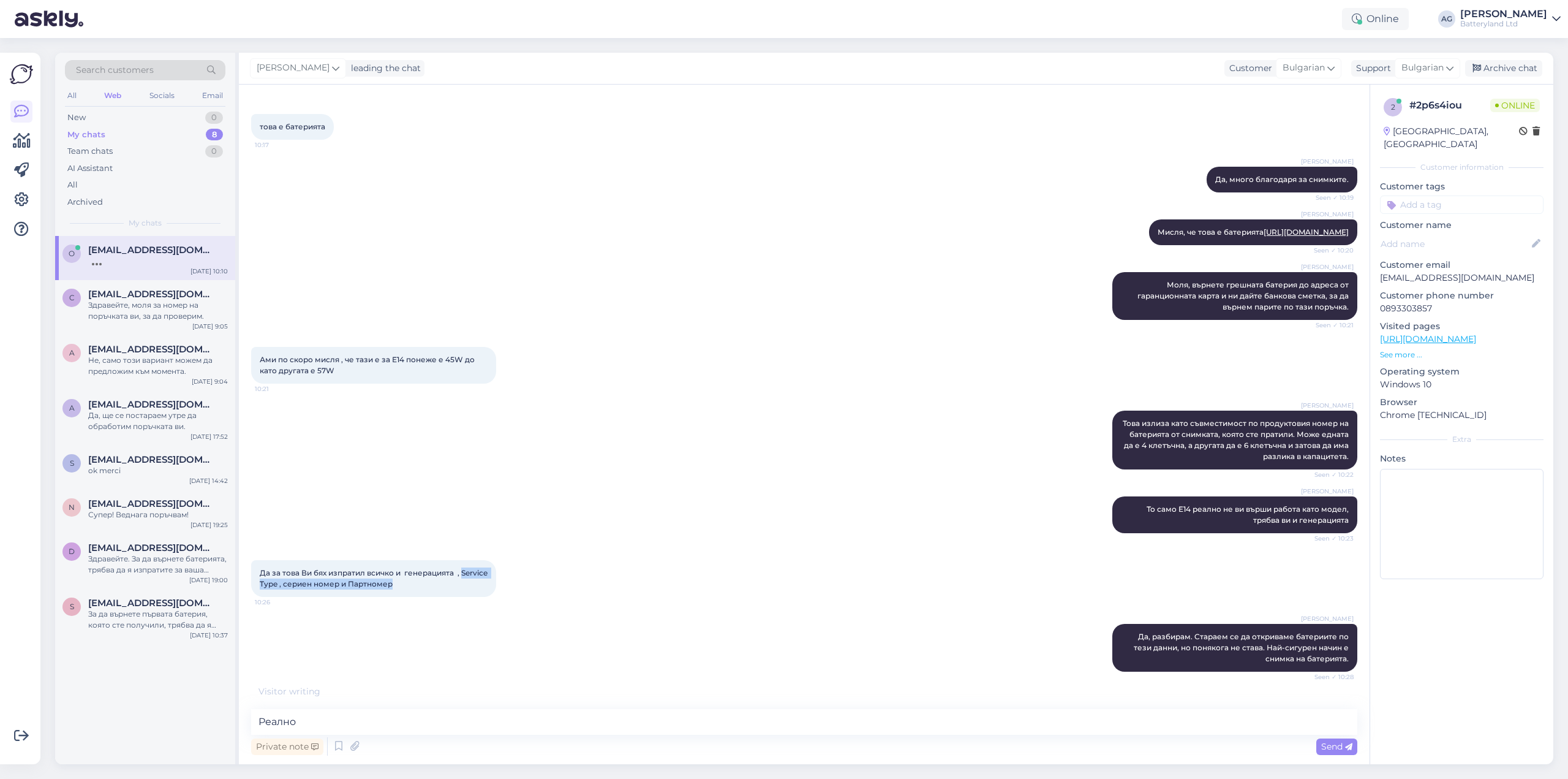
copy span "Service Type , сериен номер и Партномер"
click at [391, 728] on textarea "Реално" at bounding box center [804, 722] width 1106 height 26
paste textarea "Service Type , сериен номер и Партномер"
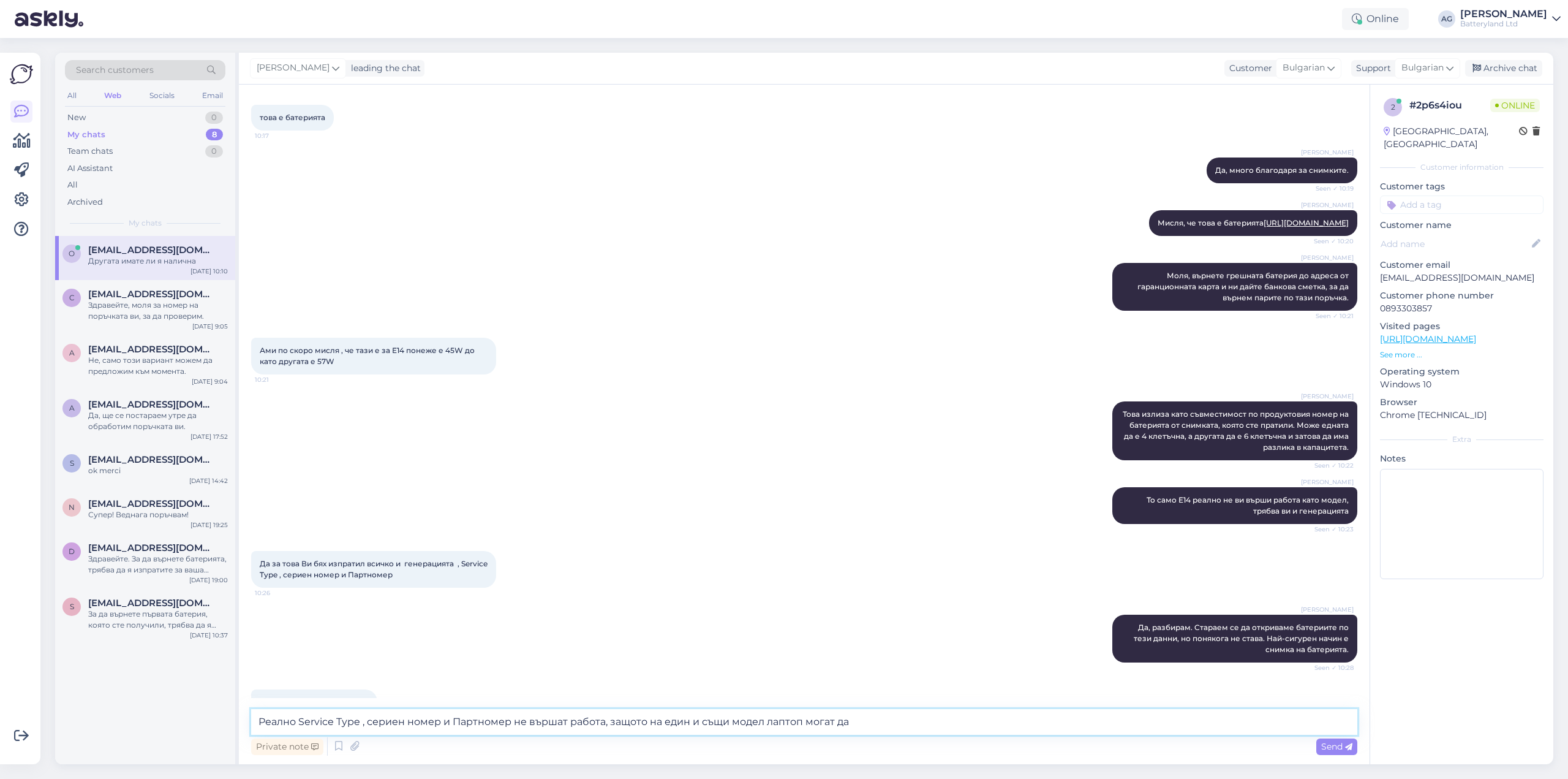
scroll to position [6198, 0]
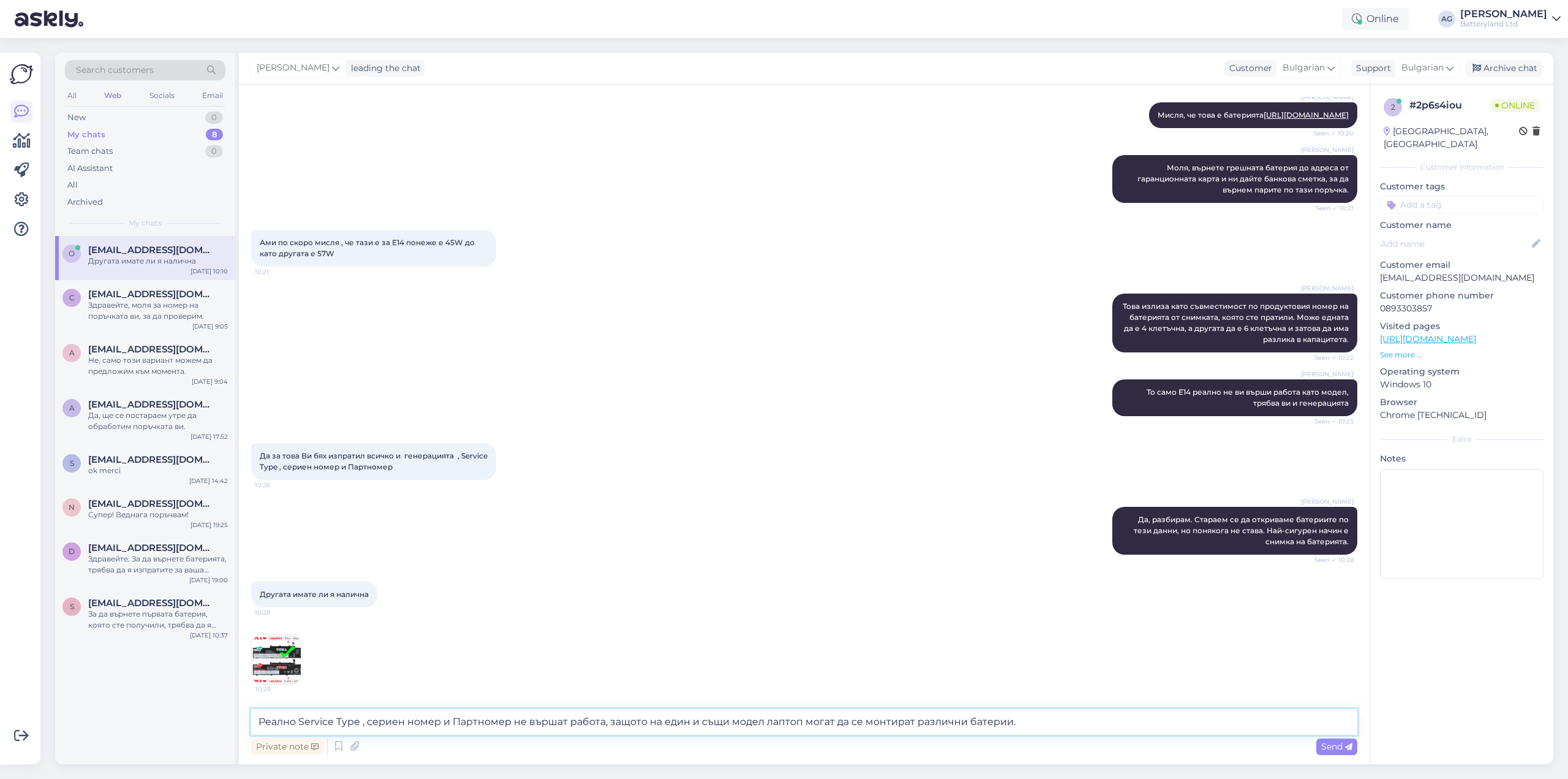
type textarea "Реално Service Type , сериен номер и Партномер не вършат работа, защото на един…"
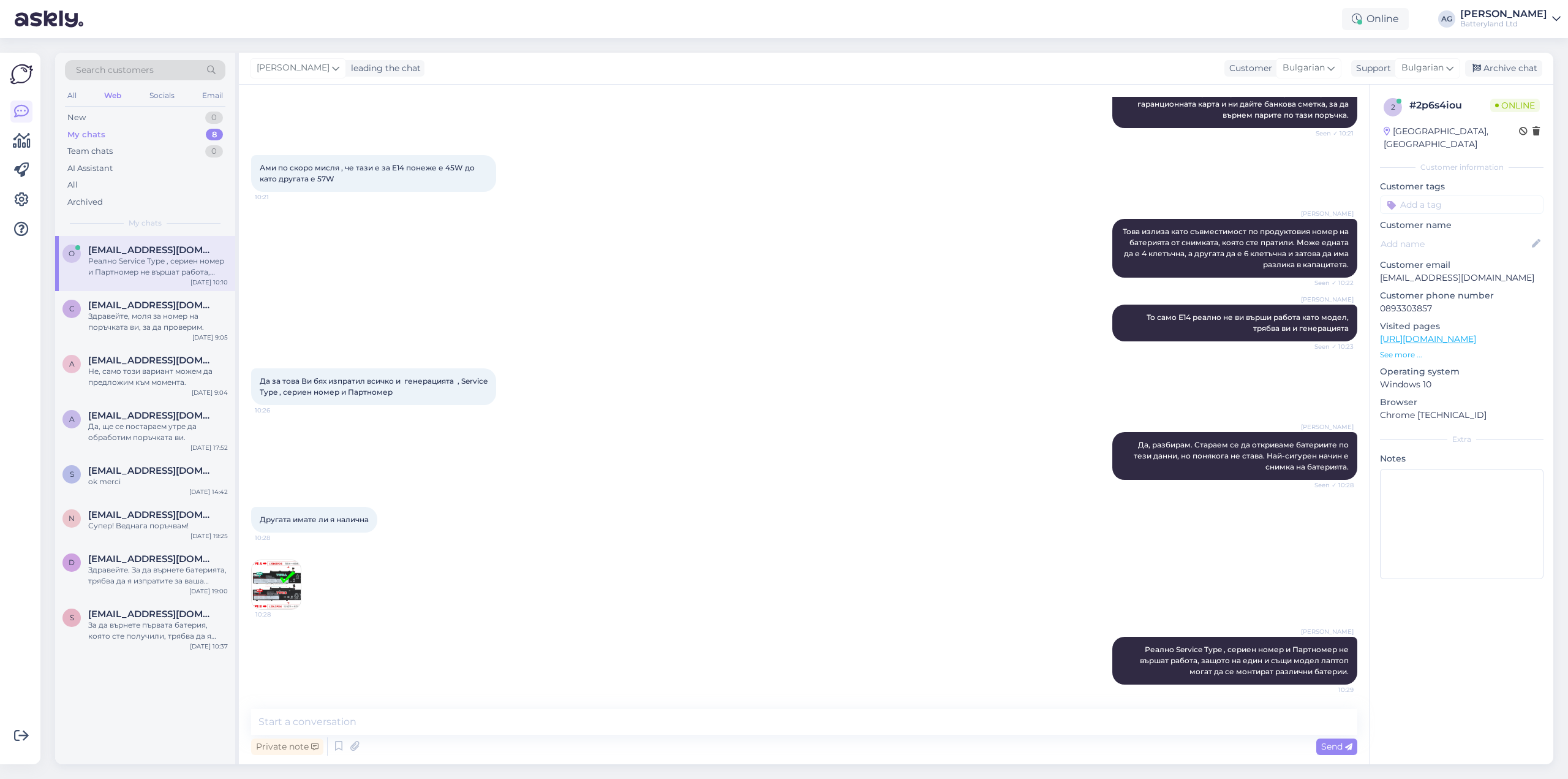
click at [271, 568] on img at bounding box center [276, 585] width 49 height 49
click at [341, 717] on textarea at bounding box center [804, 722] width 1106 height 26
click at [276, 599] on img at bounding box center [276, 585] width 49 height 49
click at [411, 719] on textarea "Да, ясно. Тази" at bounding box center [804, 722] width 1106 height 26
click at [275, 594] on img at bounding box center [276, 585] width 49 height 49
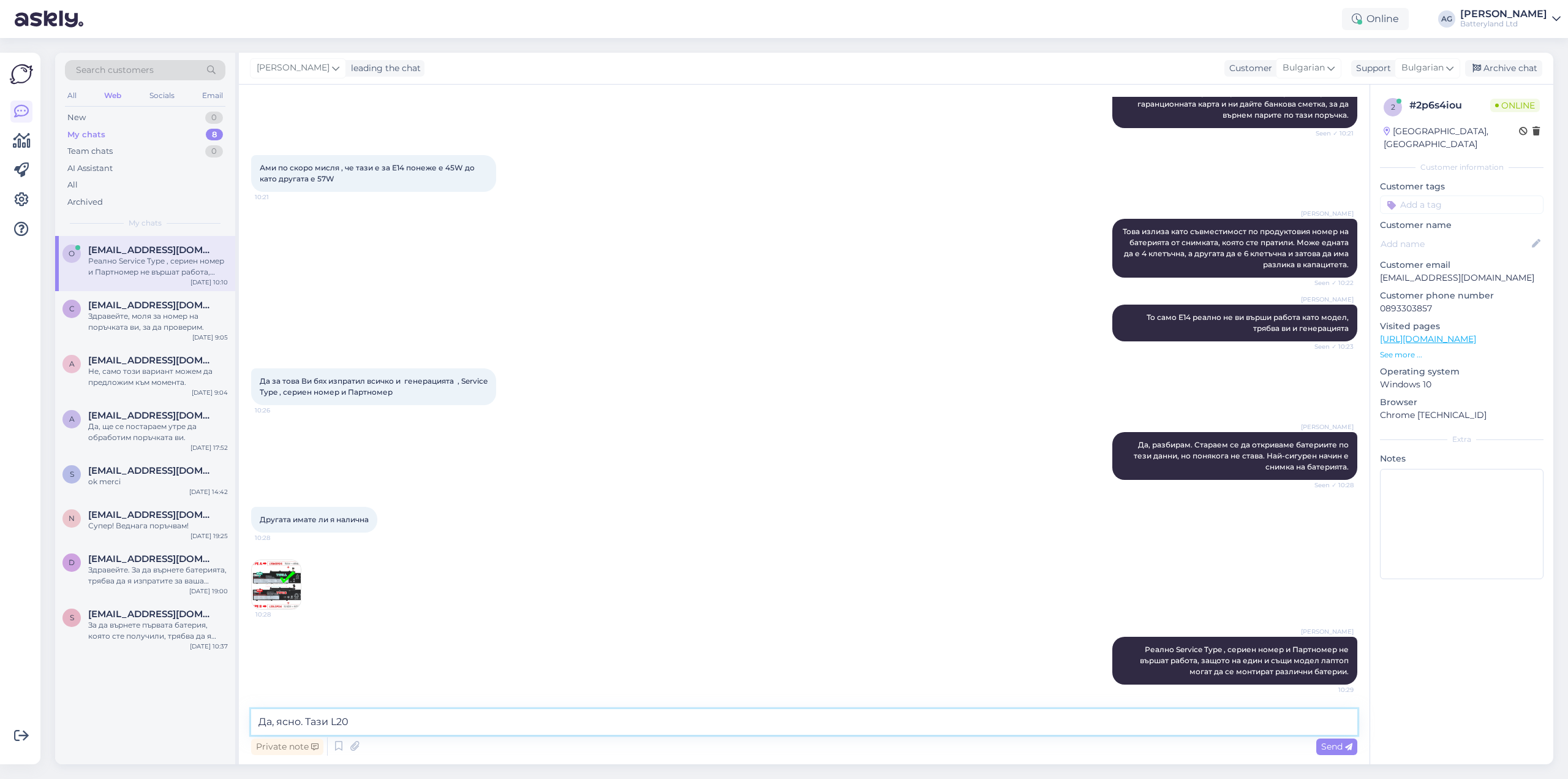
click at [366, 719] on textarea "Да, ясно. Тази L20" at bounding box center [804, 722] width 1106 height 26
type textarea "Да, ясно. Тази L20L3PD4 към момента я нямаме."
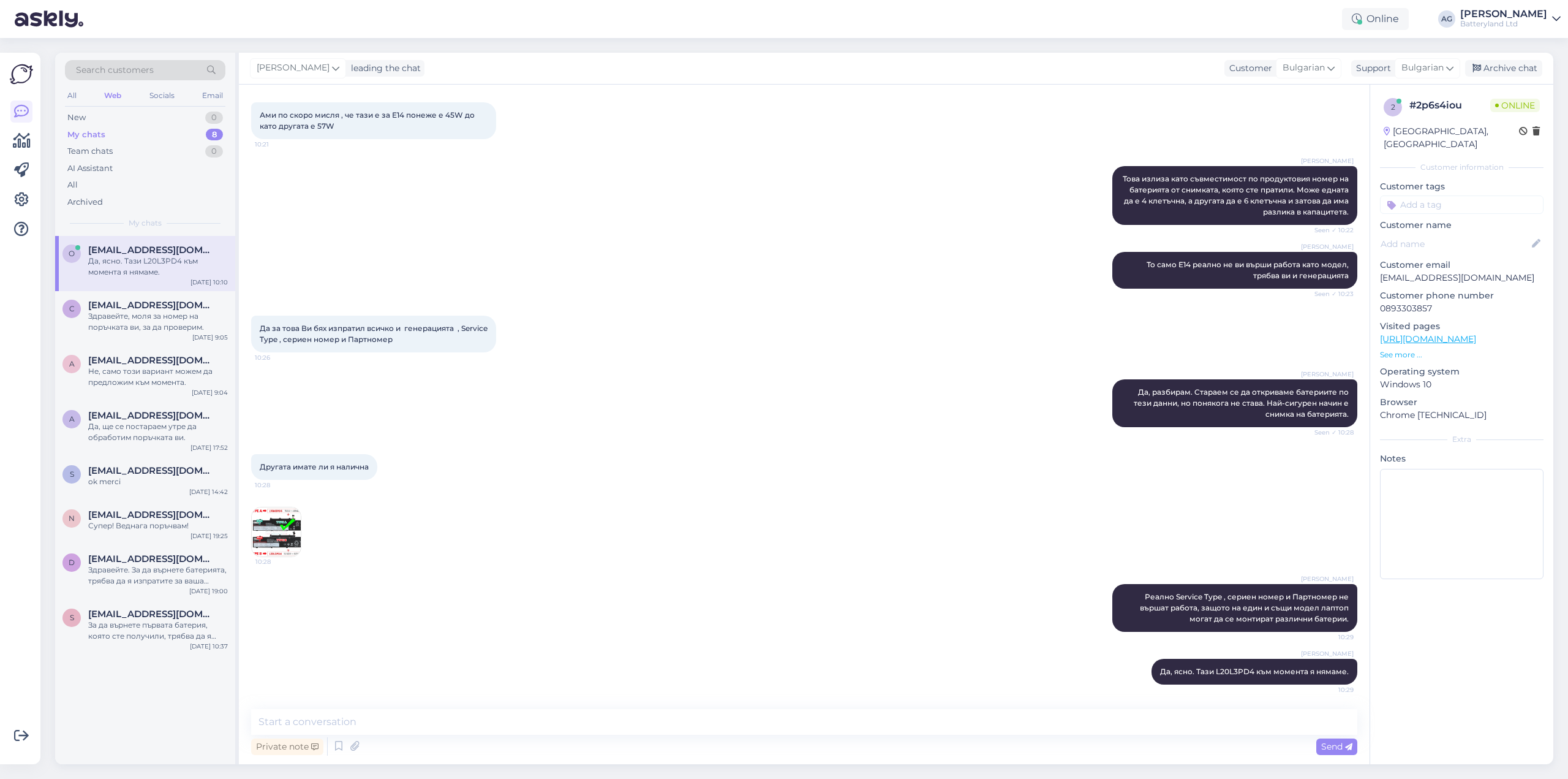
click at [289, 539] on img at bounding box center [276, 532] width 49 height 49
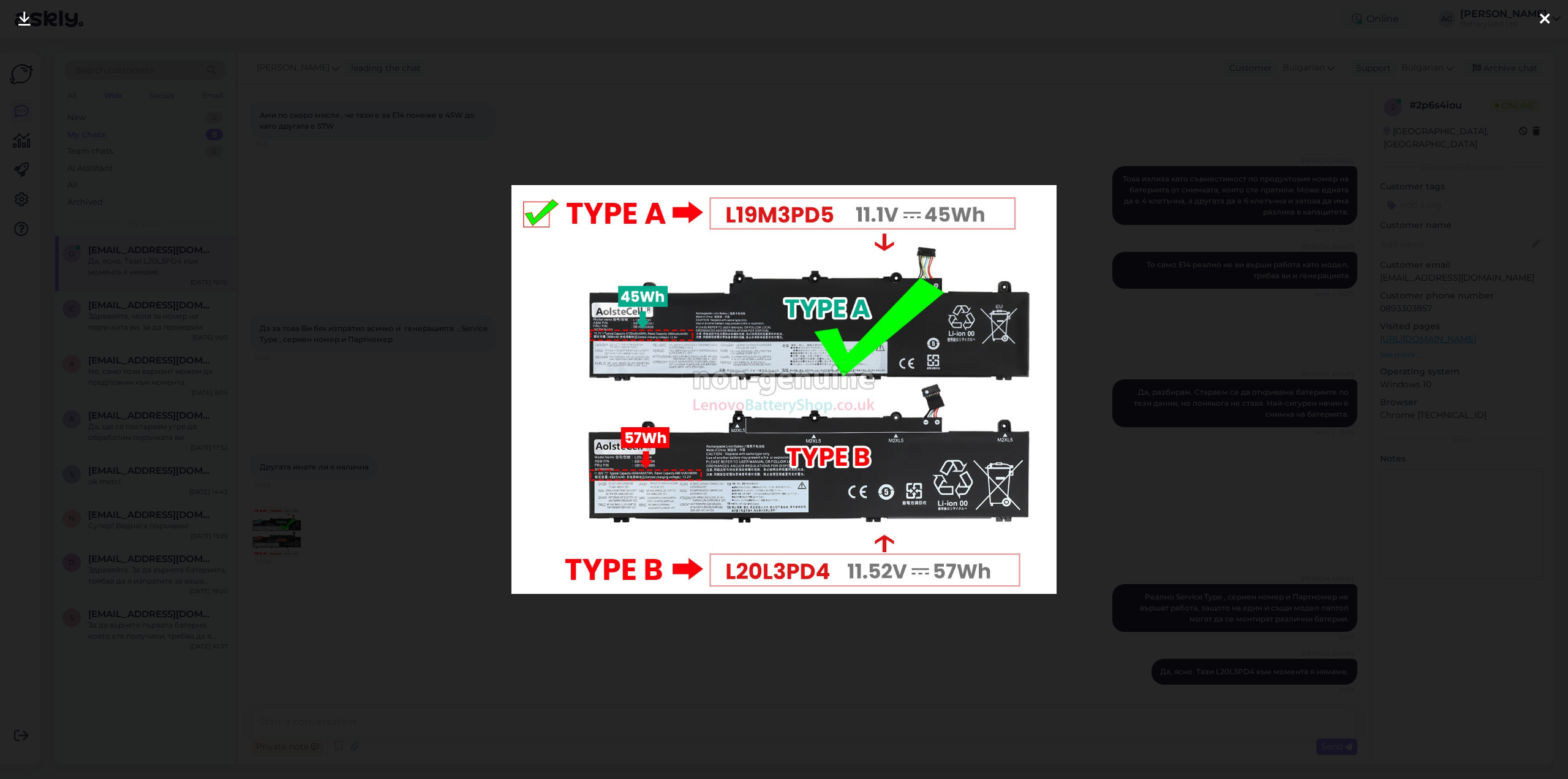
click at [1542, 19] on icon at bounding box center [1544, 19] width 10 height 16
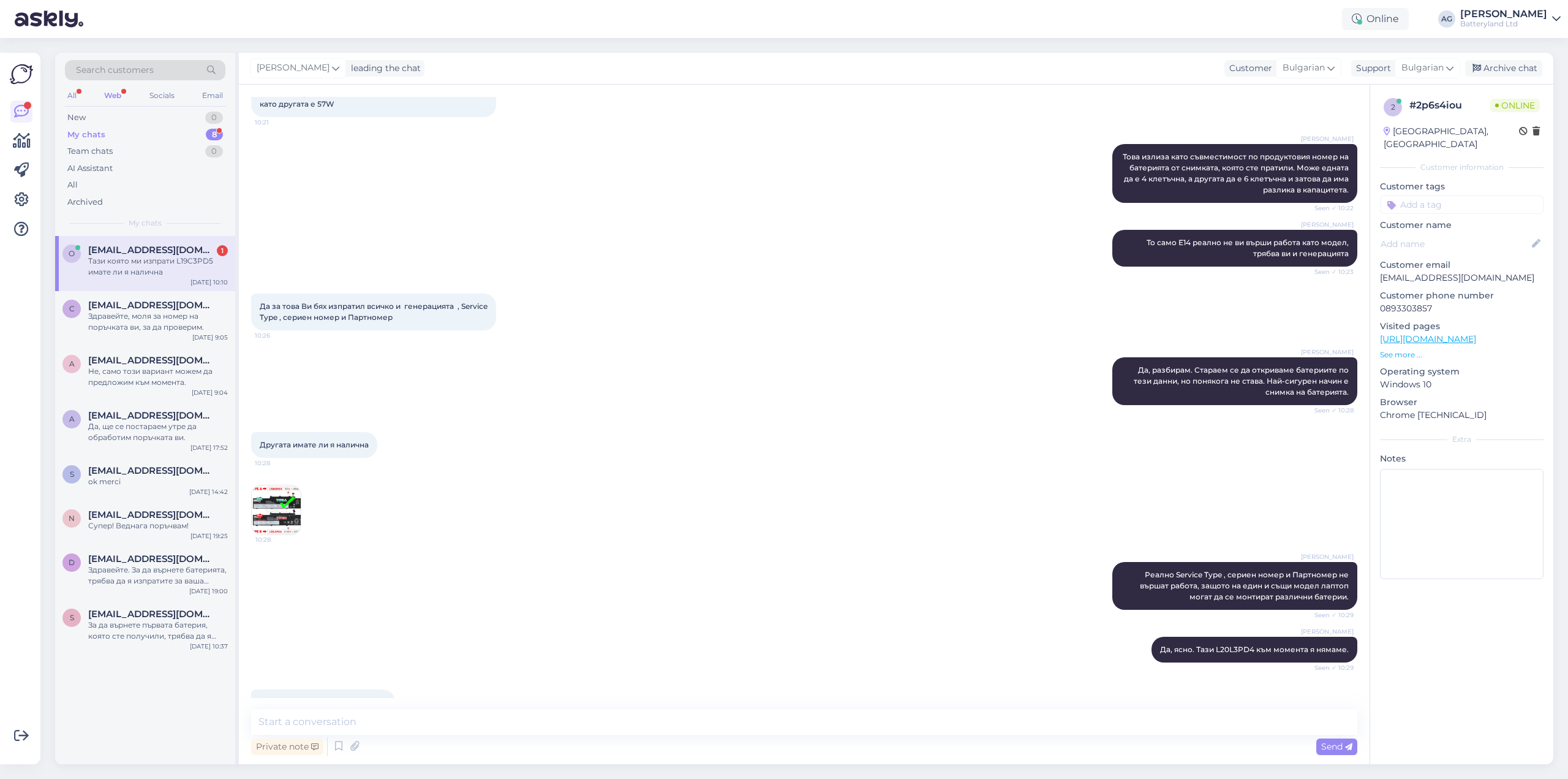
scroll to position [6389, 0]
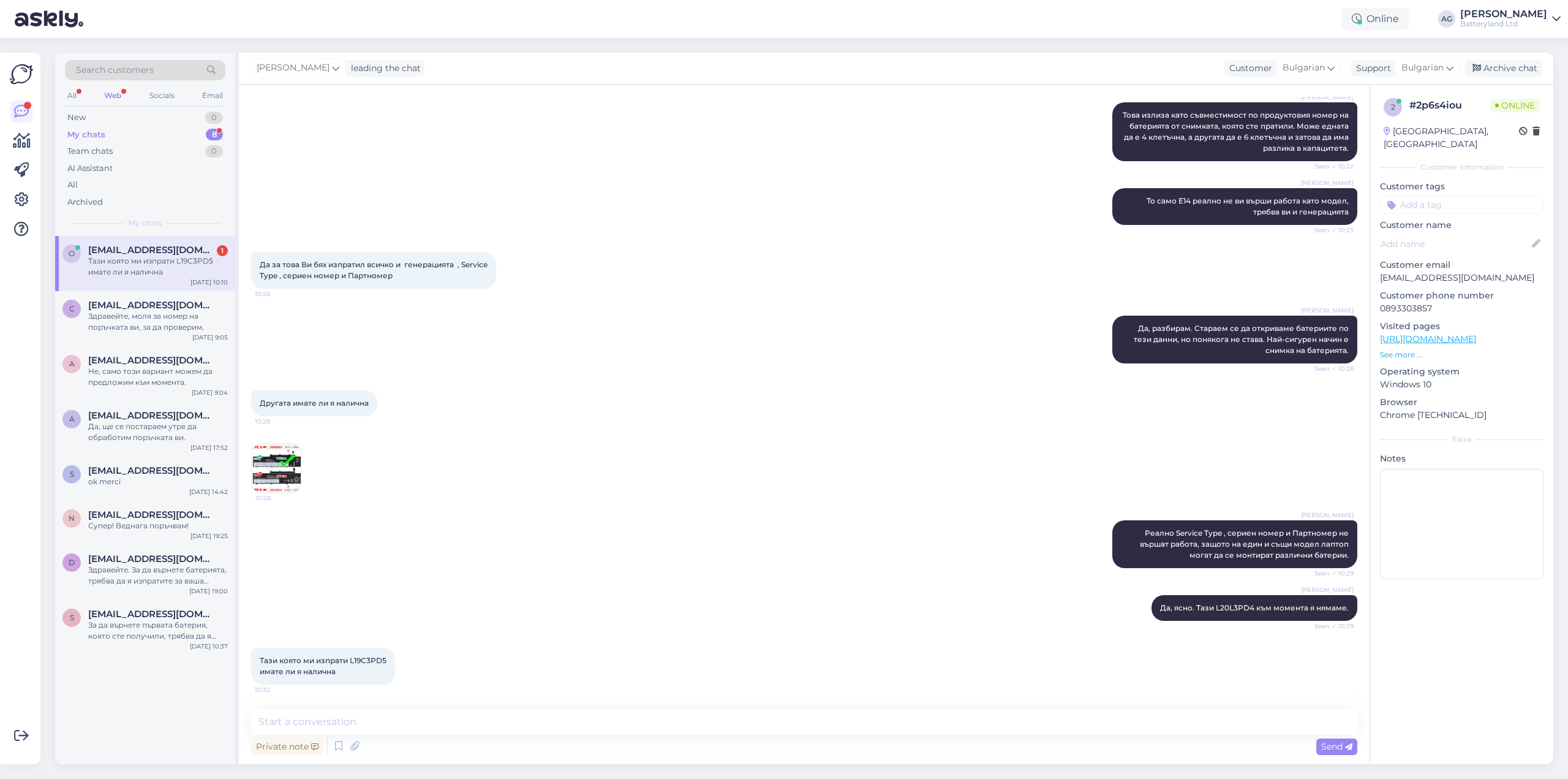
click at [314, 670] on span "Тази която ми изпрати L19C3PD5 имате ли я налична" at bounding box center [323, 666] width 127 height 21
click at [358, 729] on textarea at bounding box center [804, 722] width 1106 height 26
type textarea "D"
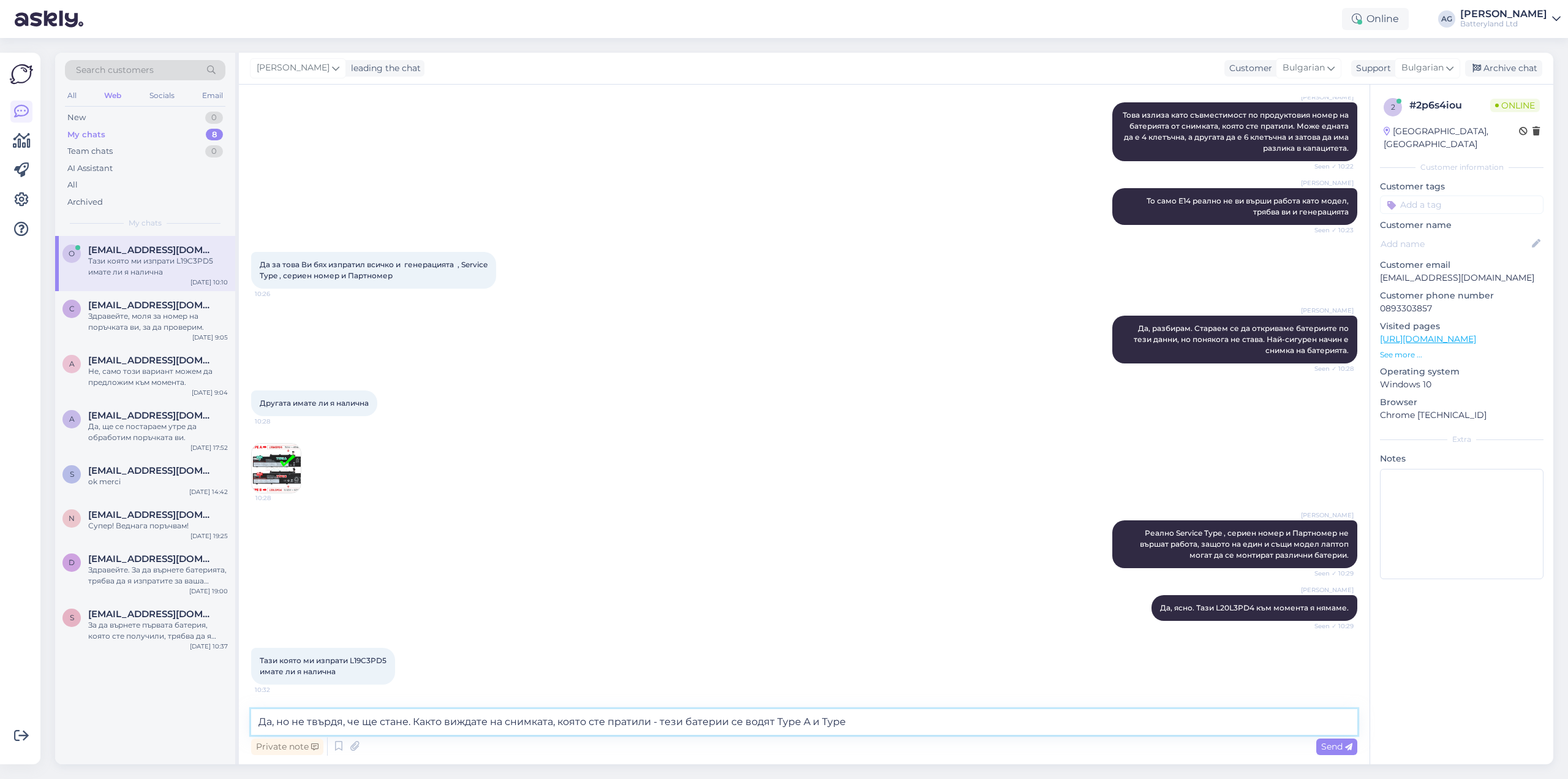
type textarea "Да, но не твърдя, че ще стане. Както виждате на снимката, която сте пратили - т…"
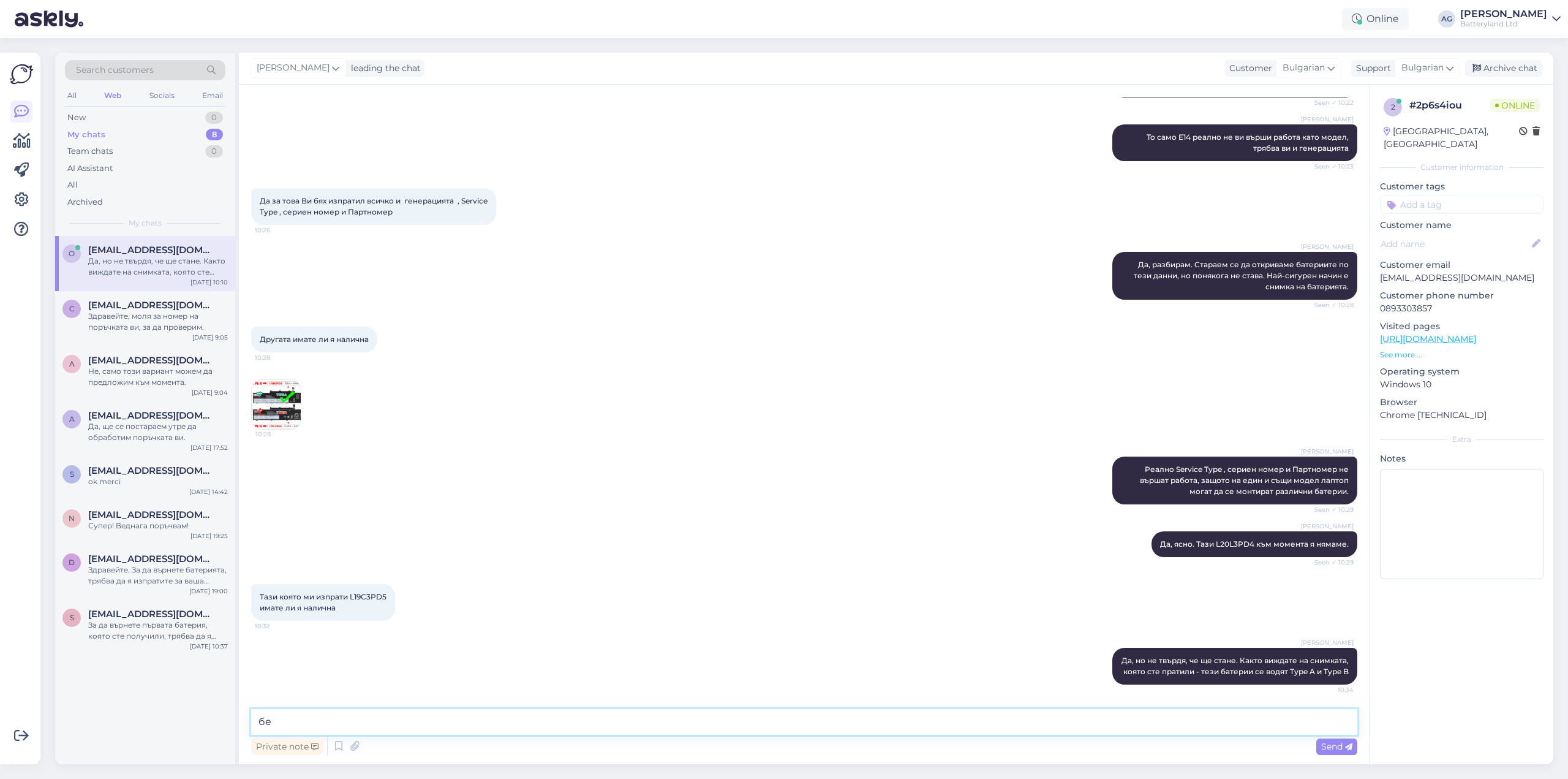
type textarea "б"
type textarea "в случая нямаме опит с тях и не можем да ви кажем дали са съвместими една с дру…"
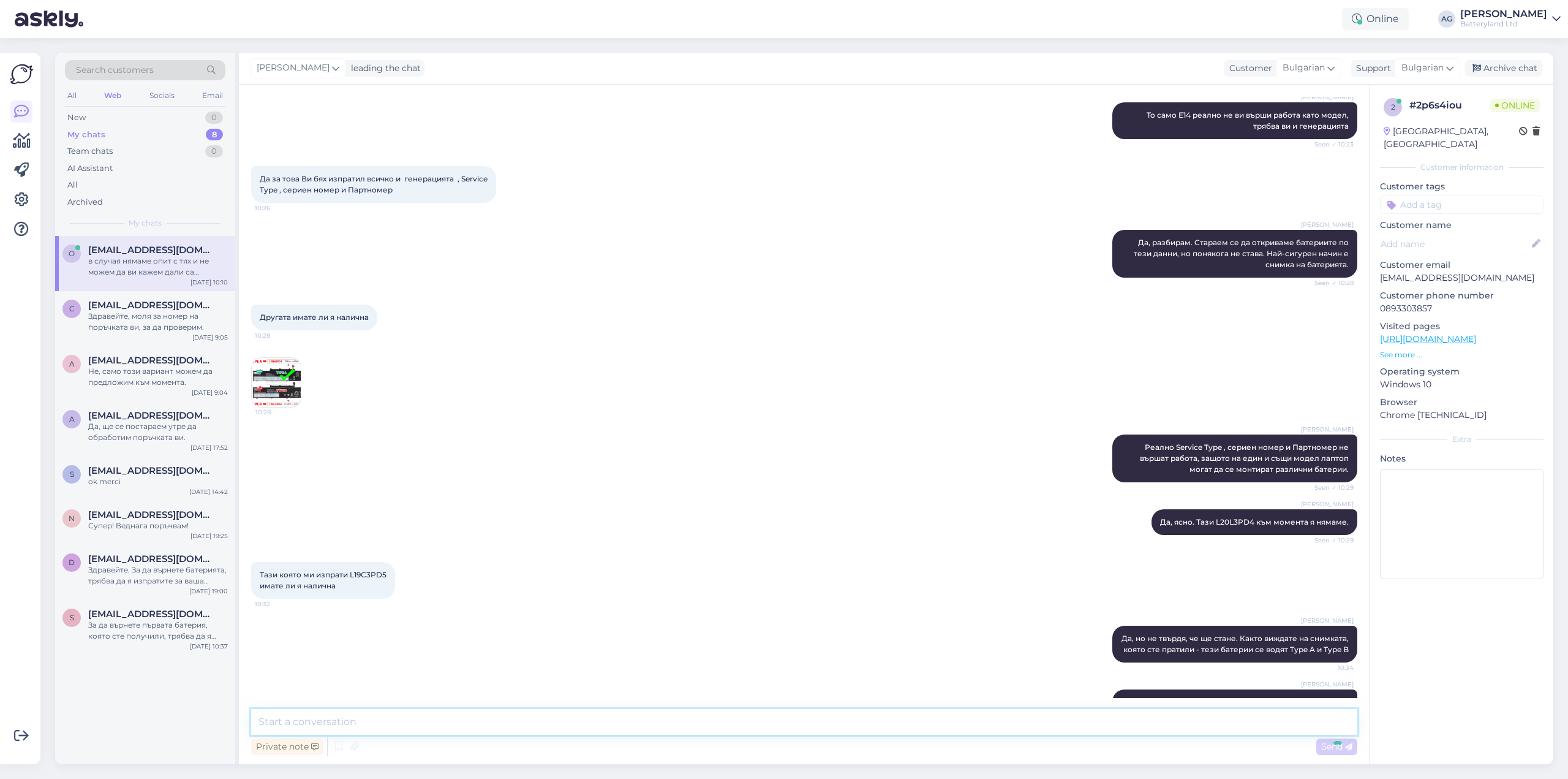
scroll to position [6517, 0]
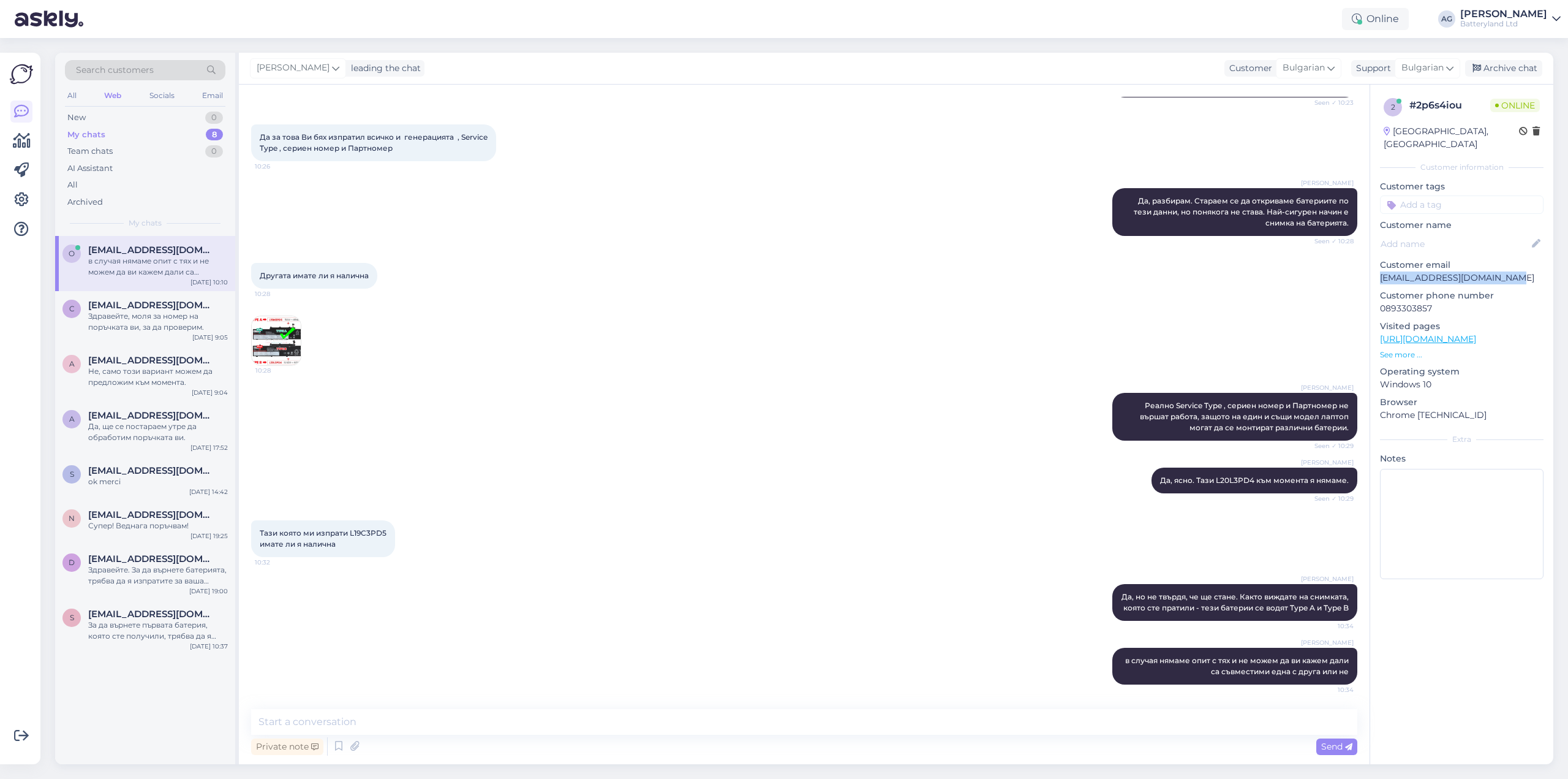
drag, startPoint x: 1380, startPoint y: 264, endPoint x: 1517, endPoint y: 264, distance: 137.0
click at [1517, 271] on p "[EMAIL_ADDRESS][DOMAIN_NAME]" at bounding box center [1462, 278] width 163 height 13
click at [1462, 271] on p "[EMAIL_ADDRESS][DOMAIN_NAME]" at bounding box center [1462, 278] width 163 height 13
click at [370, 533] on span "Тази която ми изпрати L19C3PD5 имате ли я налична" at bounding box center [323, 539] width 127 height 21
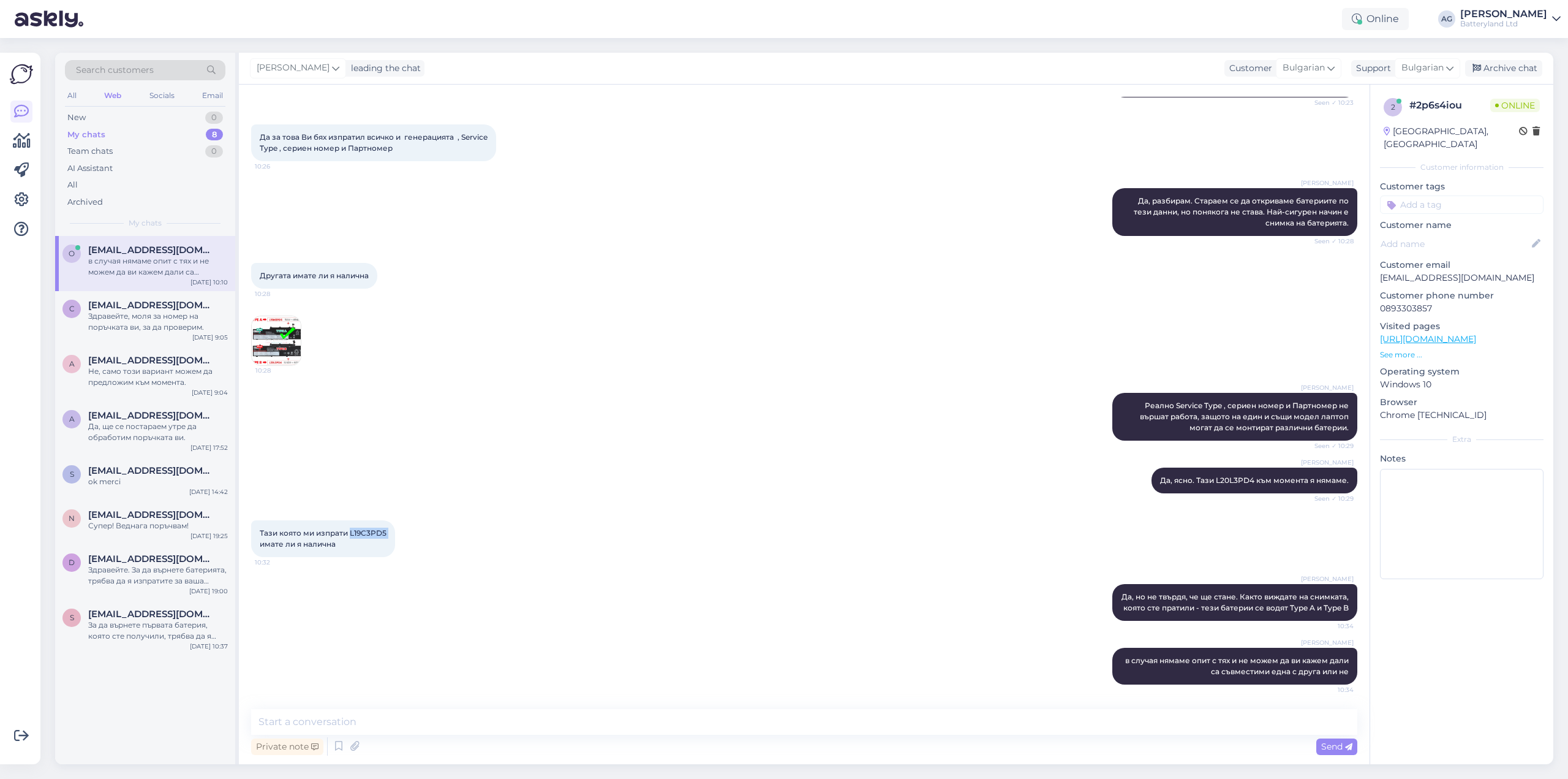
copy span "L19C3PD5"
click at [350, 717] on textarea at bounding box center [804, 722] width 1106 height 26
paste textarea "L19C3PD5"
type textarea "L19C3PD5 - тази я имаме във външен склад. Ако искате да я пробвате, кажете и ще…"
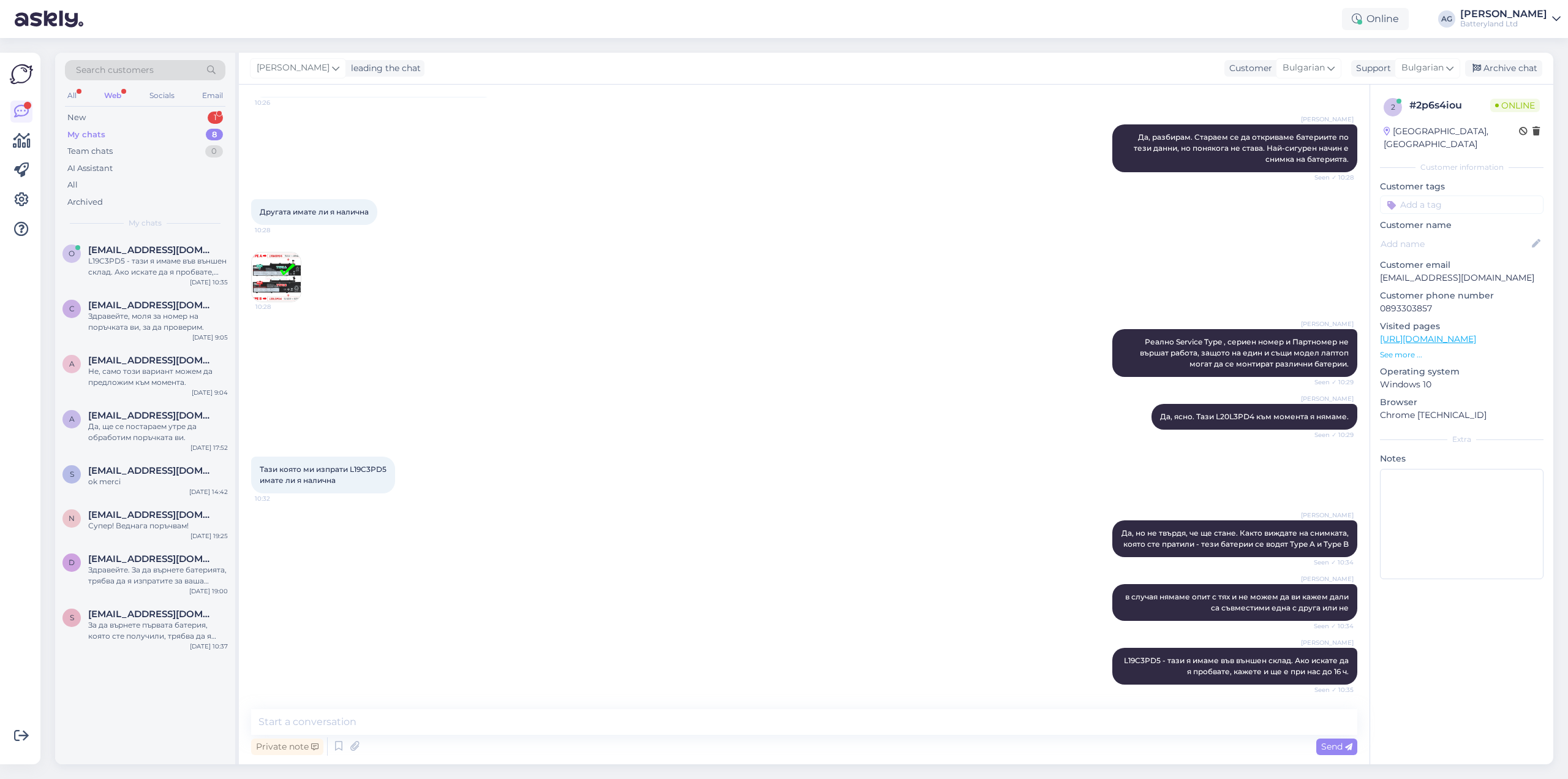
click at [95, 131] on div "My chats" at bounding box center [86, 135] width 38 height 12
click at [115, 93] on div "Web" at bounding box center [113, 96] width 22 height 16
click at [82, 93] on div "All Web Socials Email" at bounding box center [145, 97] width 160 height 19
click at [72, 93] on div "All" at bounding box center [72, 96] width 14 height 16
click at [81, 120] on div "New" at bounding box center [76, 117] width 19 height 12
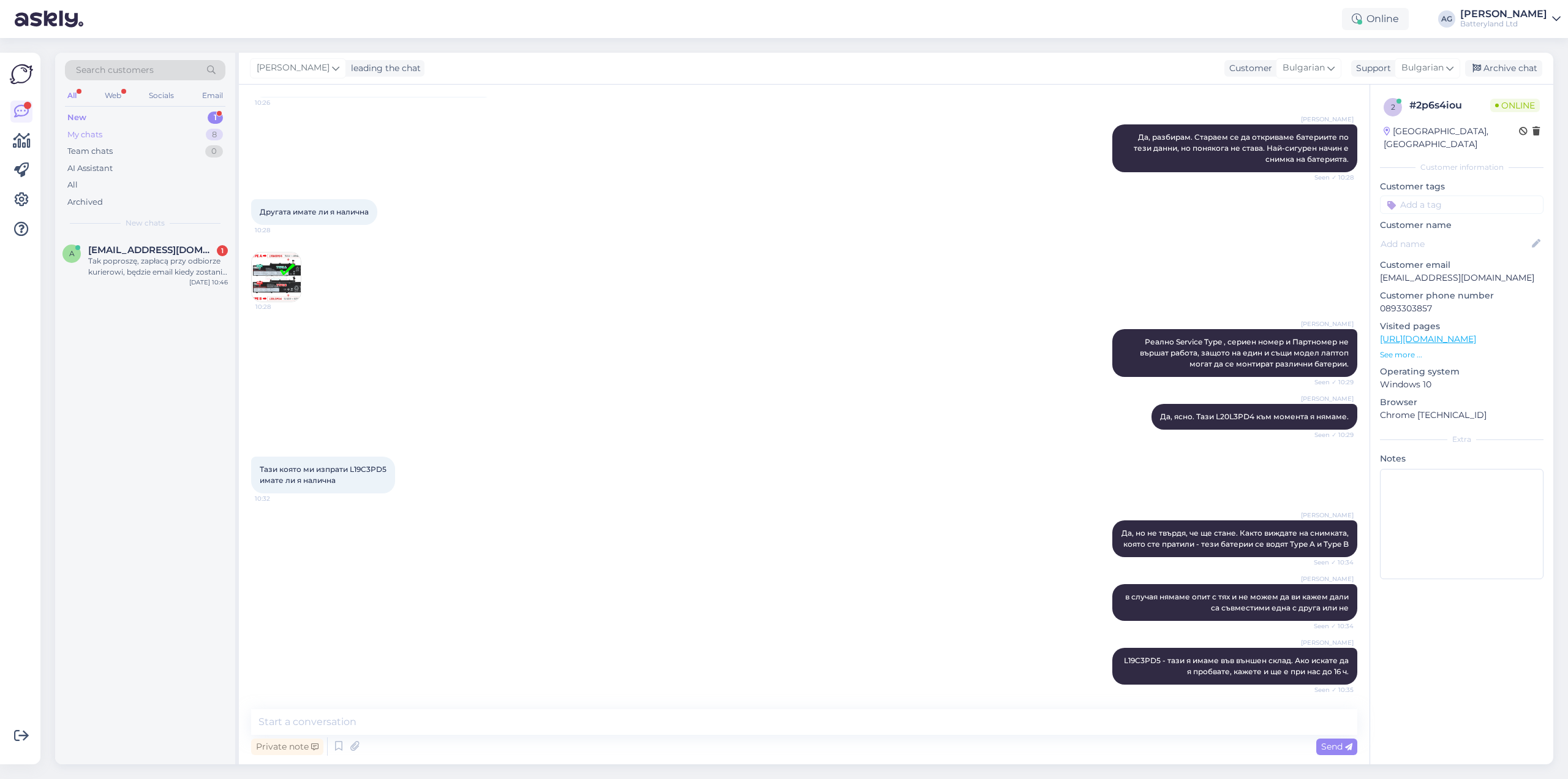
click at [86, 132] on div "My chats" at bounding box center [85, 135] width 35 height 12
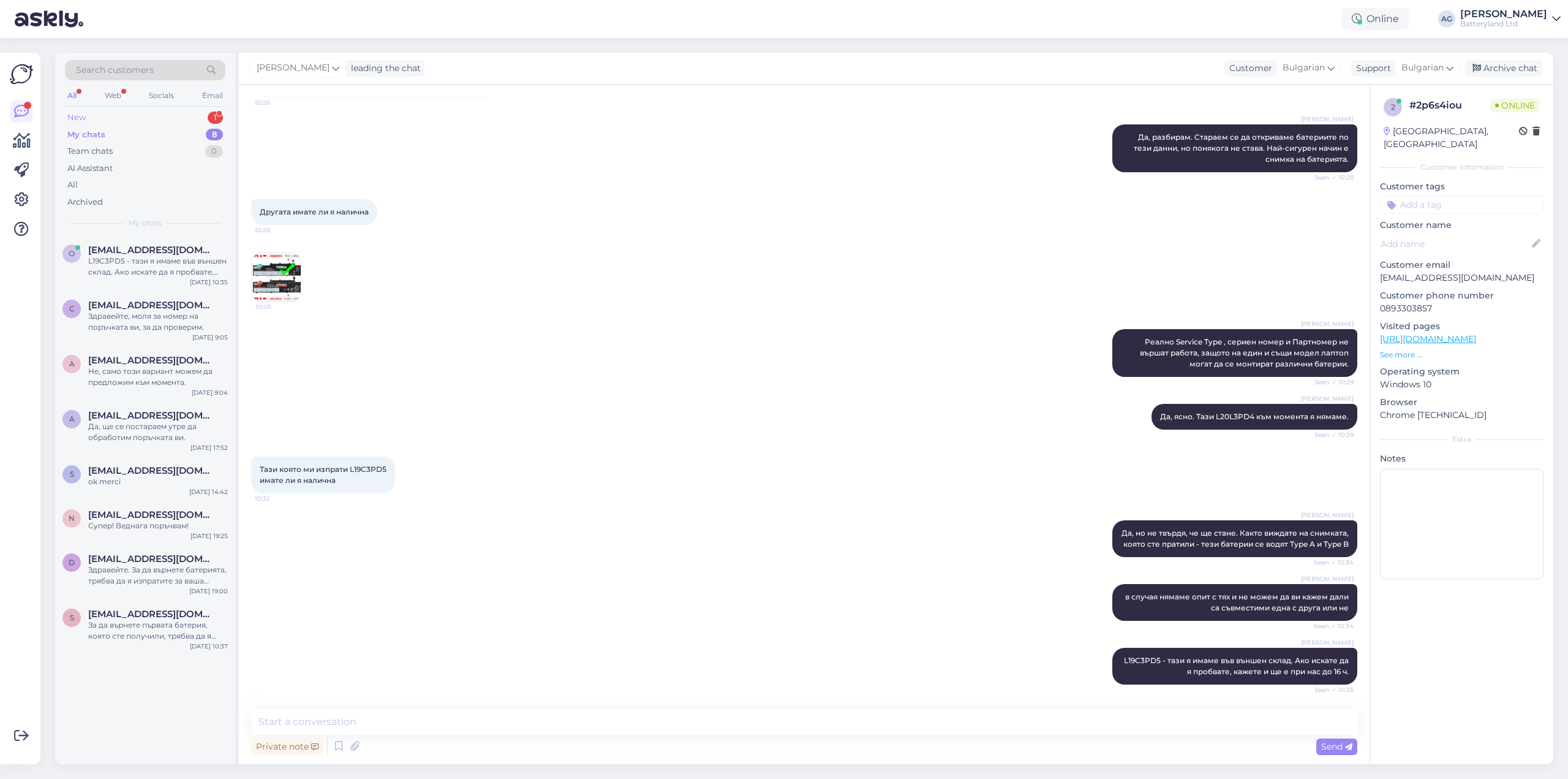
click at [81, 113] on div "New" at bounding box center [76, 117] width 19 height 12
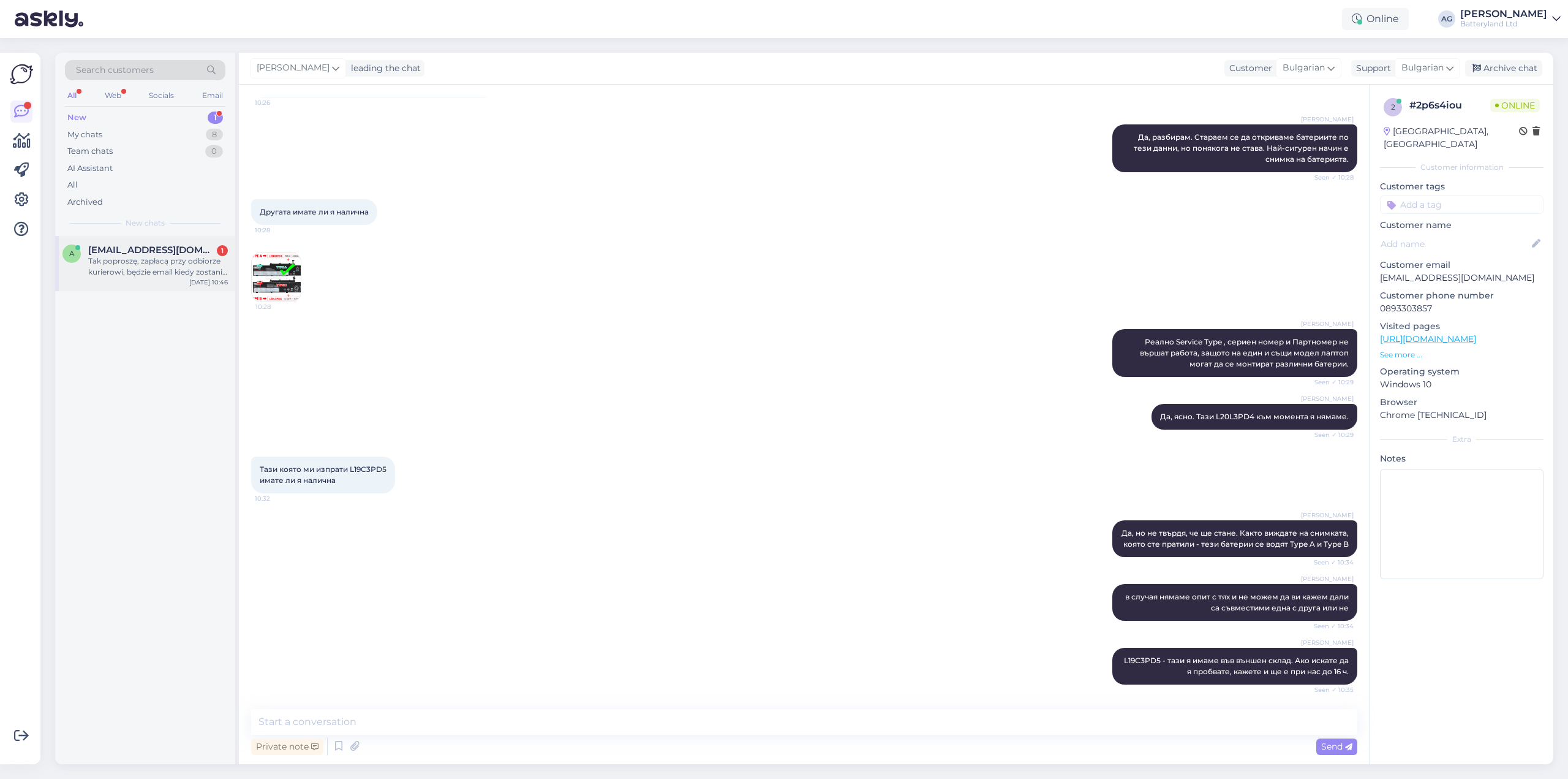
click at [133, 264] on div "Tak poproszę, zapłacą przy odbiorze kurierowi, będzie email kiedy zostanie wysł…" at bounding box center [158, 267] width 140 height 22
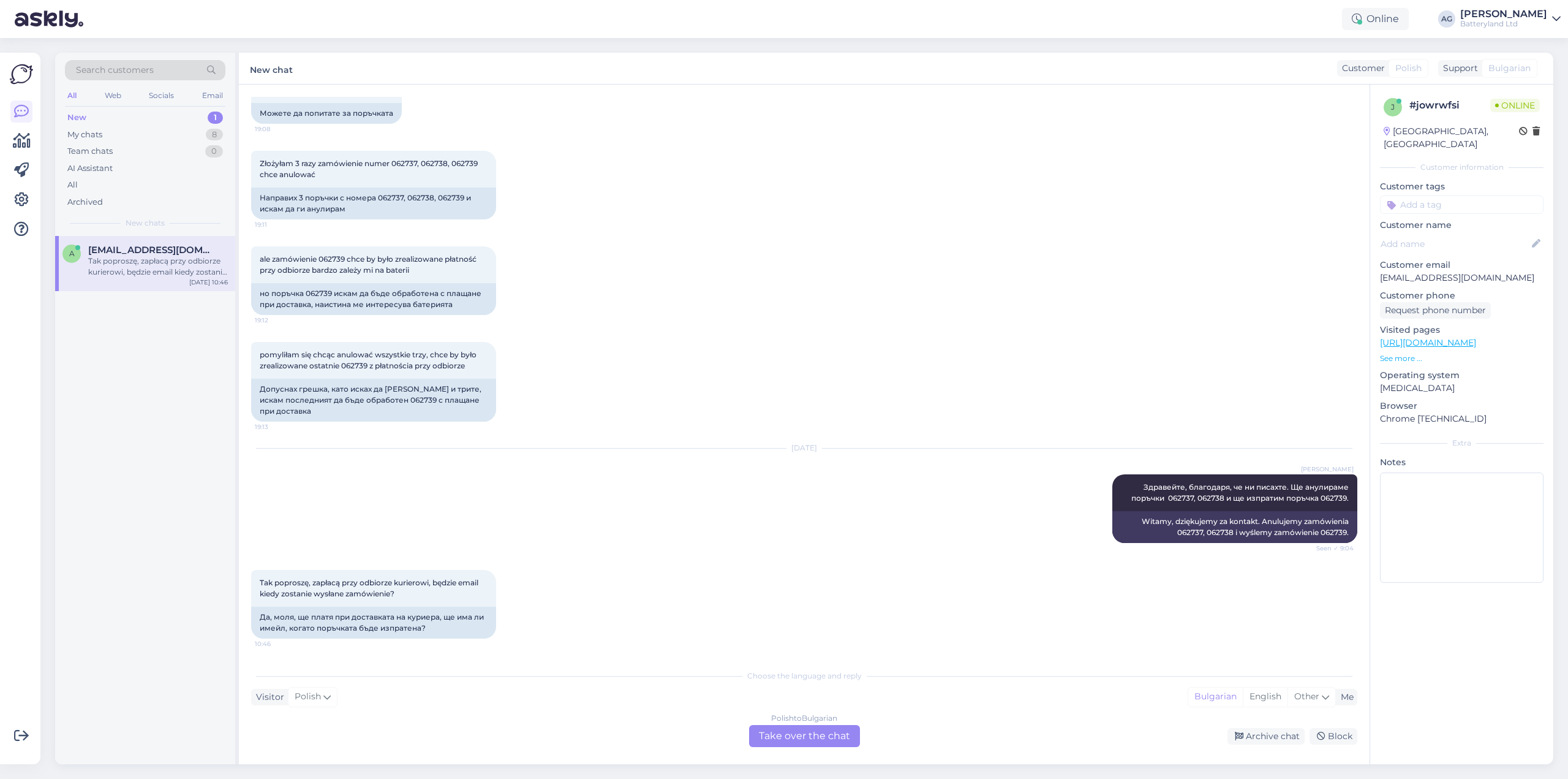
scroll to position [2111, 0]
click at [774, 731] on div "Polish to Bulgarian Take over the chat" at bounding box center [804, 736] width 111 height 22
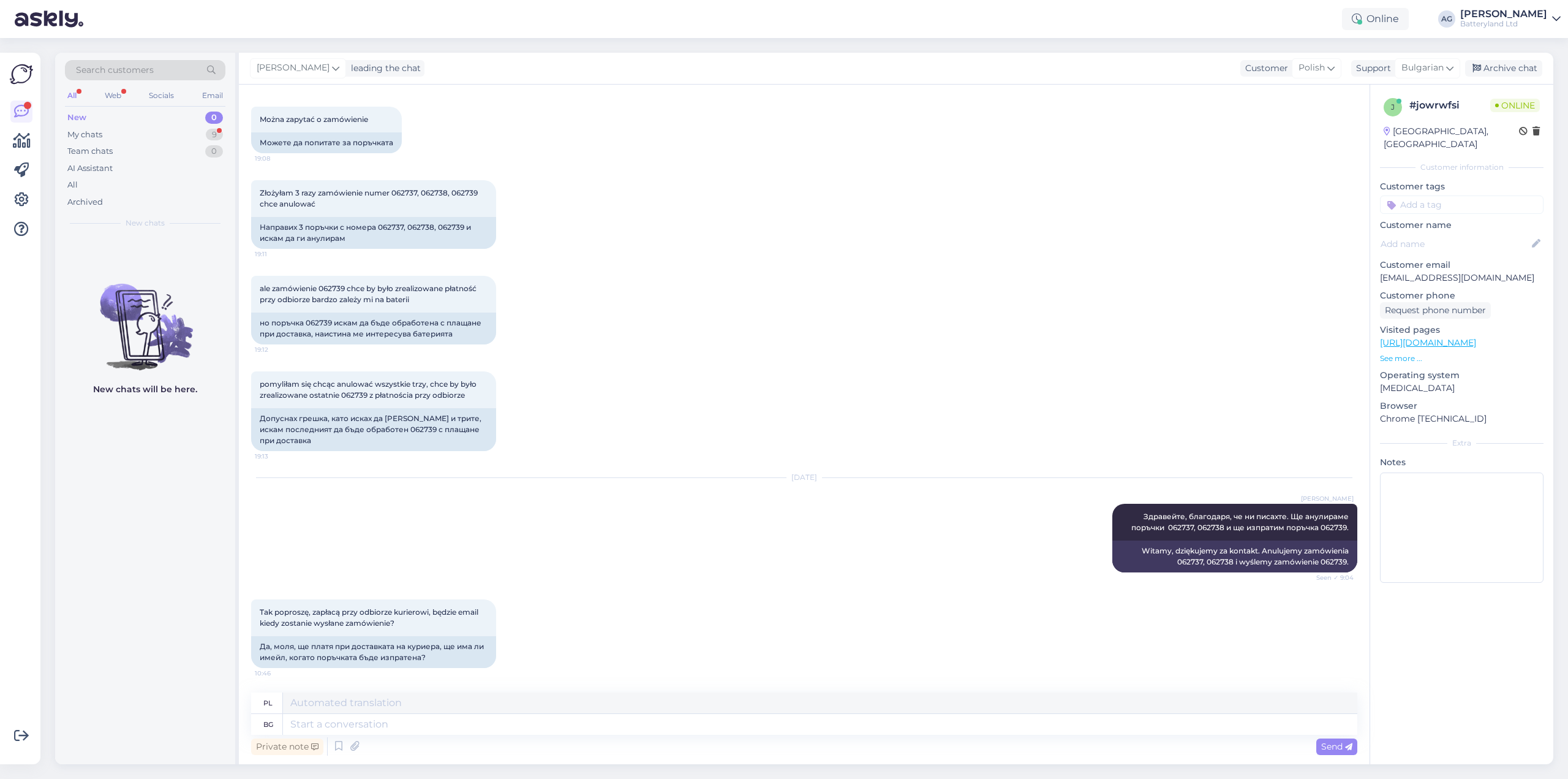
scroll to position [2155, 0]
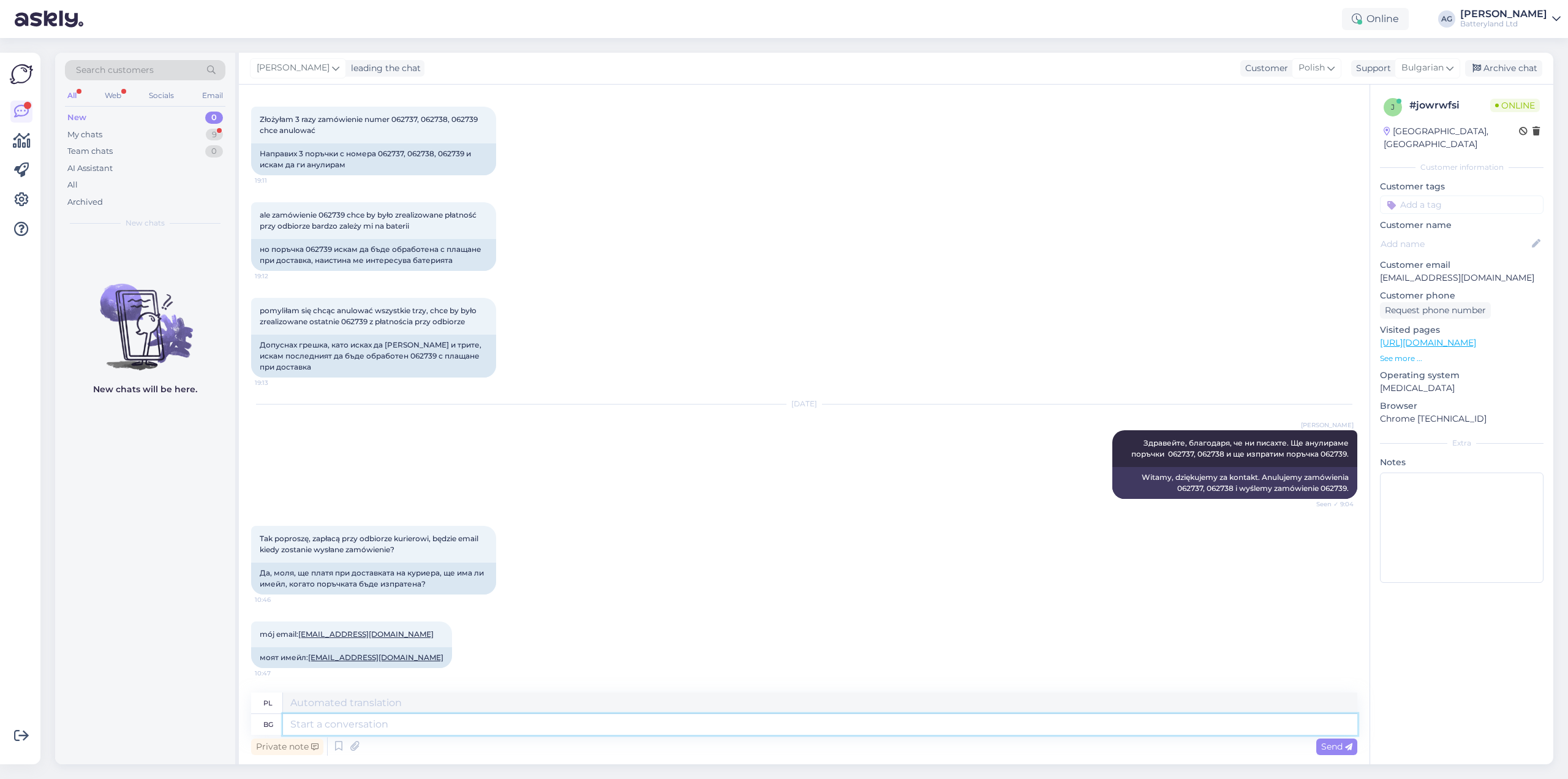
click at [738, 726] on textarea at bounding box center [820, 725] width 1075 height 21
type textarea "Да,"
type textarea "Tak,"
type textarea "Да, ще по"
type textarea "Tak, zrobię to."
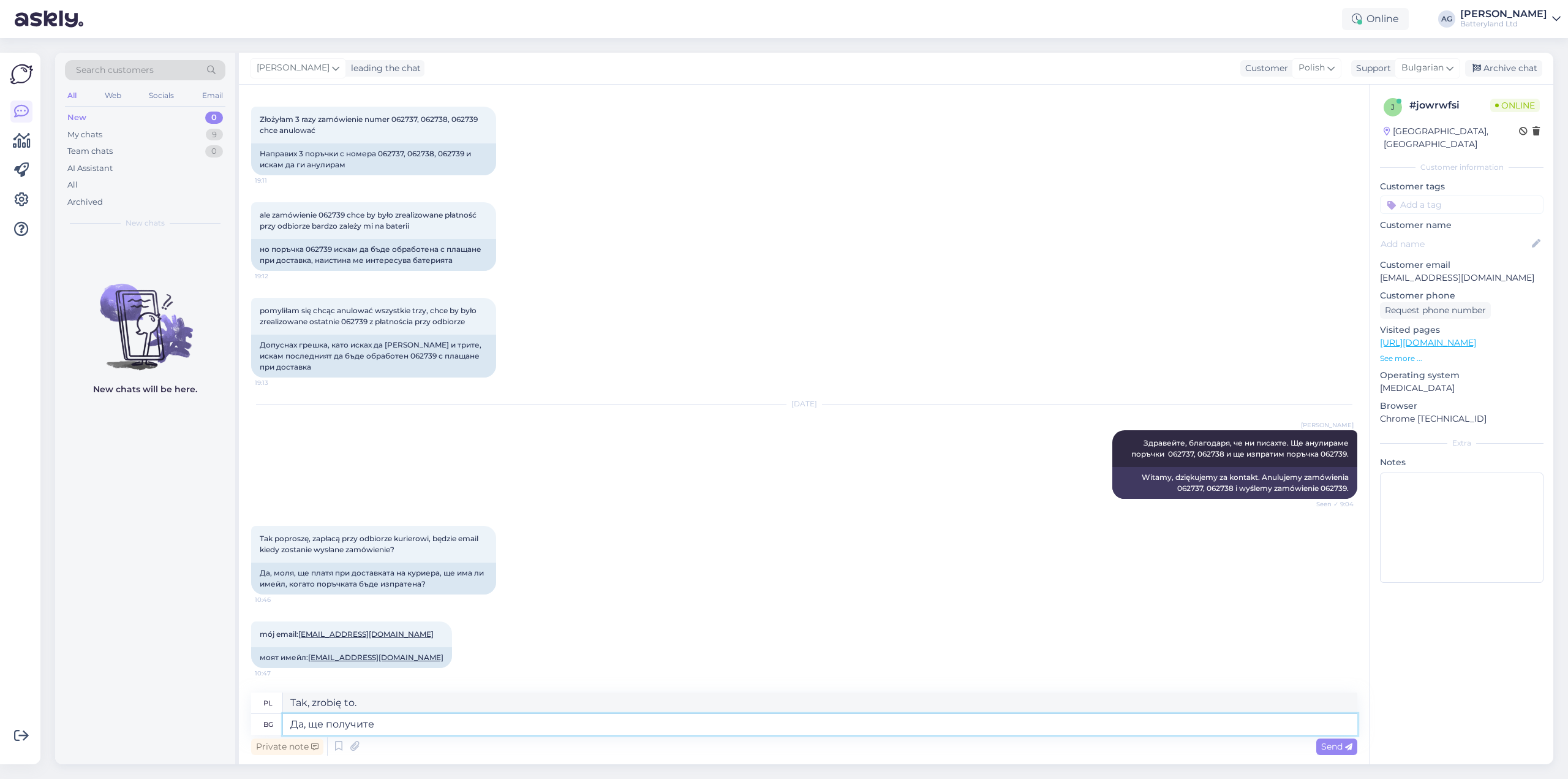
type textarea "Да, ще получите [PERSON_NAME]"
type textarea "Tak, otrzymasz"
type textarea "Да, ще получите автоматичен име"
type textarea "Tak, otrzymasz automatyczne"
type textarea "Да, ще получите автоматичен имейл, ко"
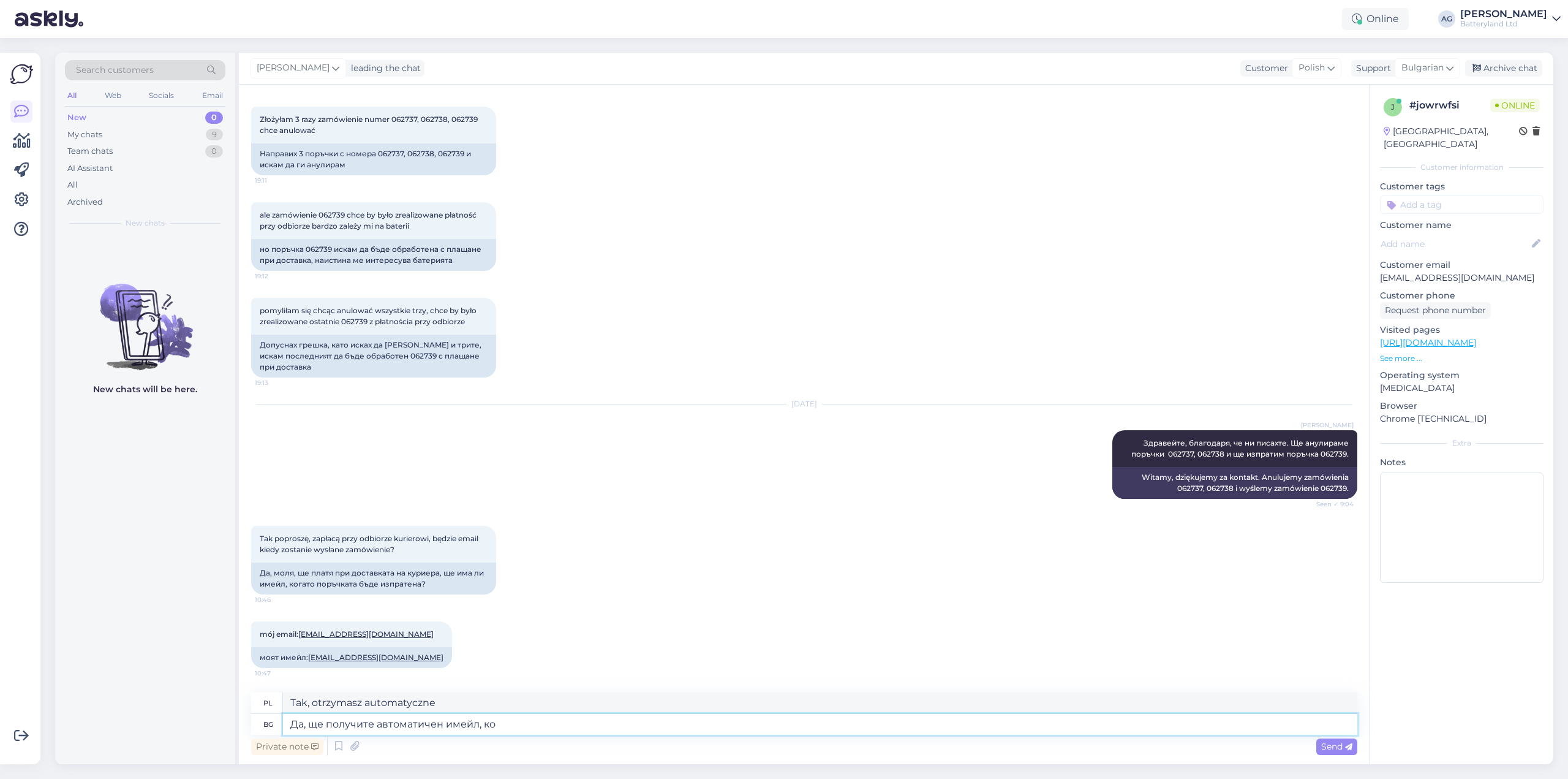
type textarea "Tak, otrzymasz automatyczną wiadomość e-mail,"
type textarea "Да, ще получите автоматичен имейл, когато о"
type textarea "Tak, otrzymasz automatyczną wiadomość e-mail, gdy"
type textarea "Да, ще получите автоматичен имейл, когато обработим и [PERSON_NAME]"
type textarea "Tak, otrzymasz automatyczną wiadomość e-mail, gdy przetworzymy Twoje zgłoszenie"
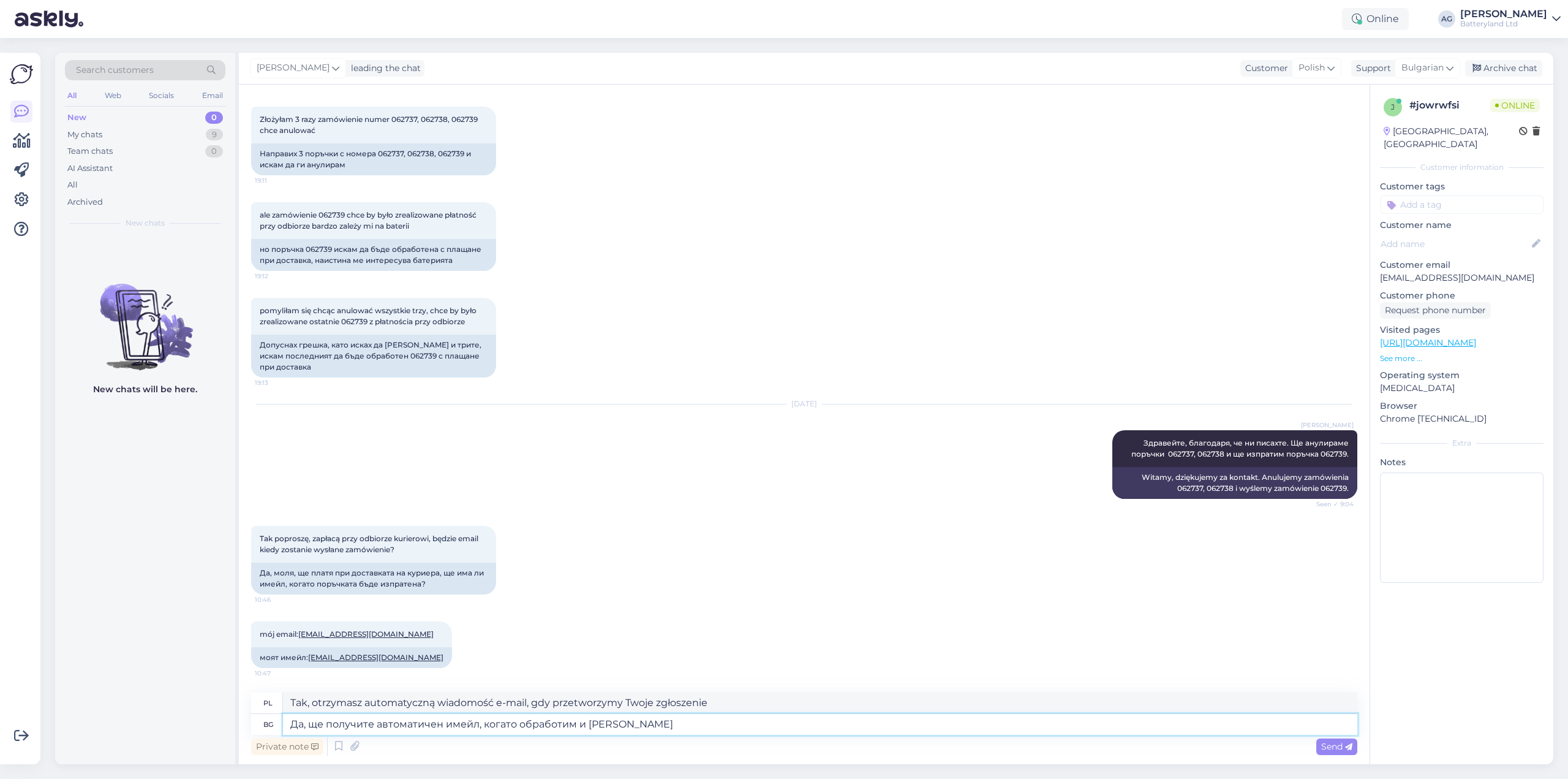
type textarea "Да, ще получите автоматичен имейл, когато обработим и из"
type textarea "Tak, otrzymasz automatyczną wiadomość e-mail, gdy przetworzymy i"
type textarea "Да, ще получите автоматичен имейл, когато обработим и изпратим пор"
type textarea "Tak, otrzymasz automatyczną wiadomość e-mail, gdy przetworzymy i wyślemy"
type textarea "Да, ще получите автоматичен имейл, когато обработим и изпратим поръчката."
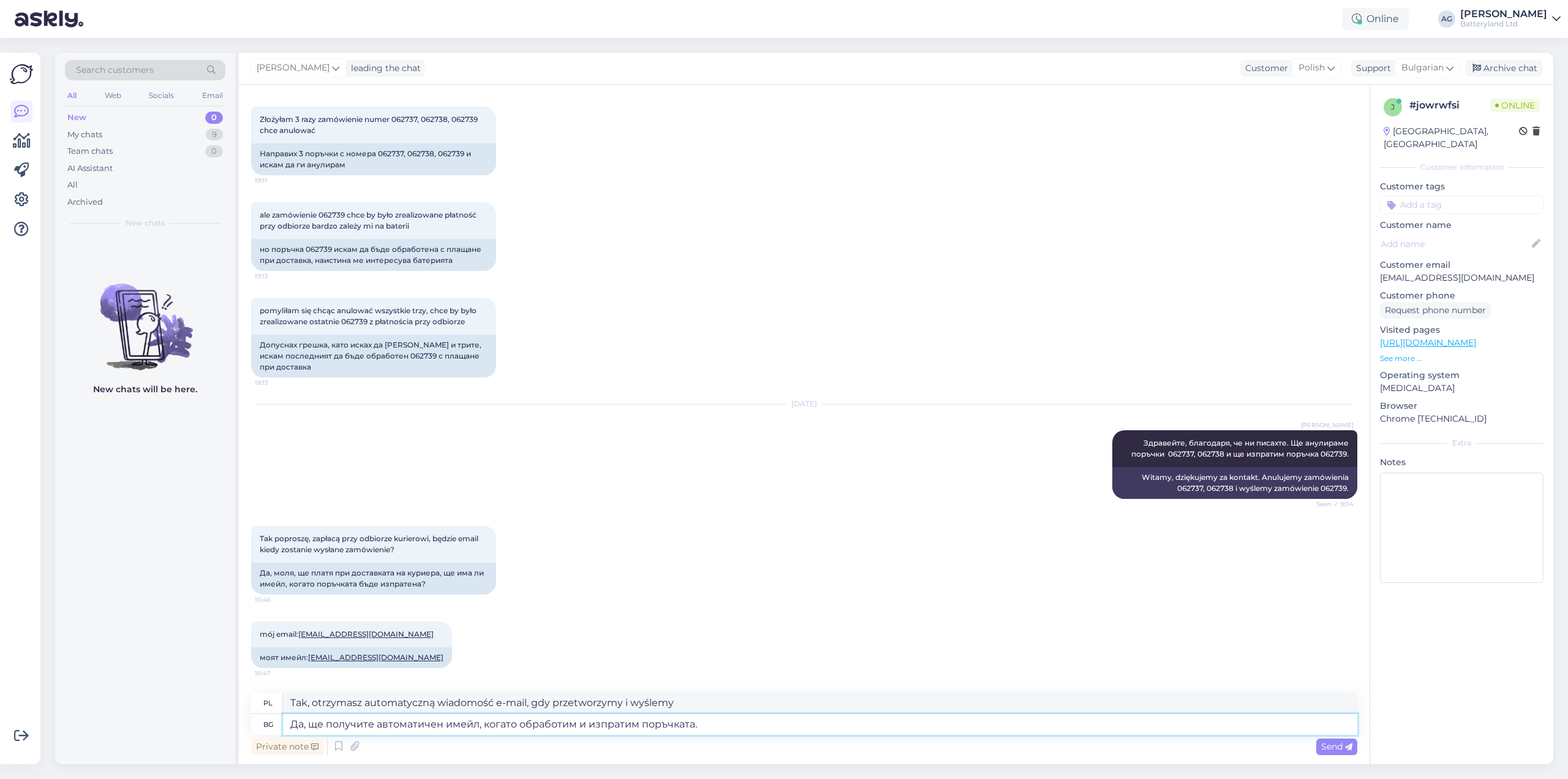
type textarea "Tak, otrzymasz automatyczny e-mail po przetworzeniu i wysłaniu zamówienia."
type textarea "Да, ще получите автоматичен имейл, когато обработим и изпратим поръчката."
click at [1335, 746] on span "Send" at bounding box center [1337, 746] width 31 height 11
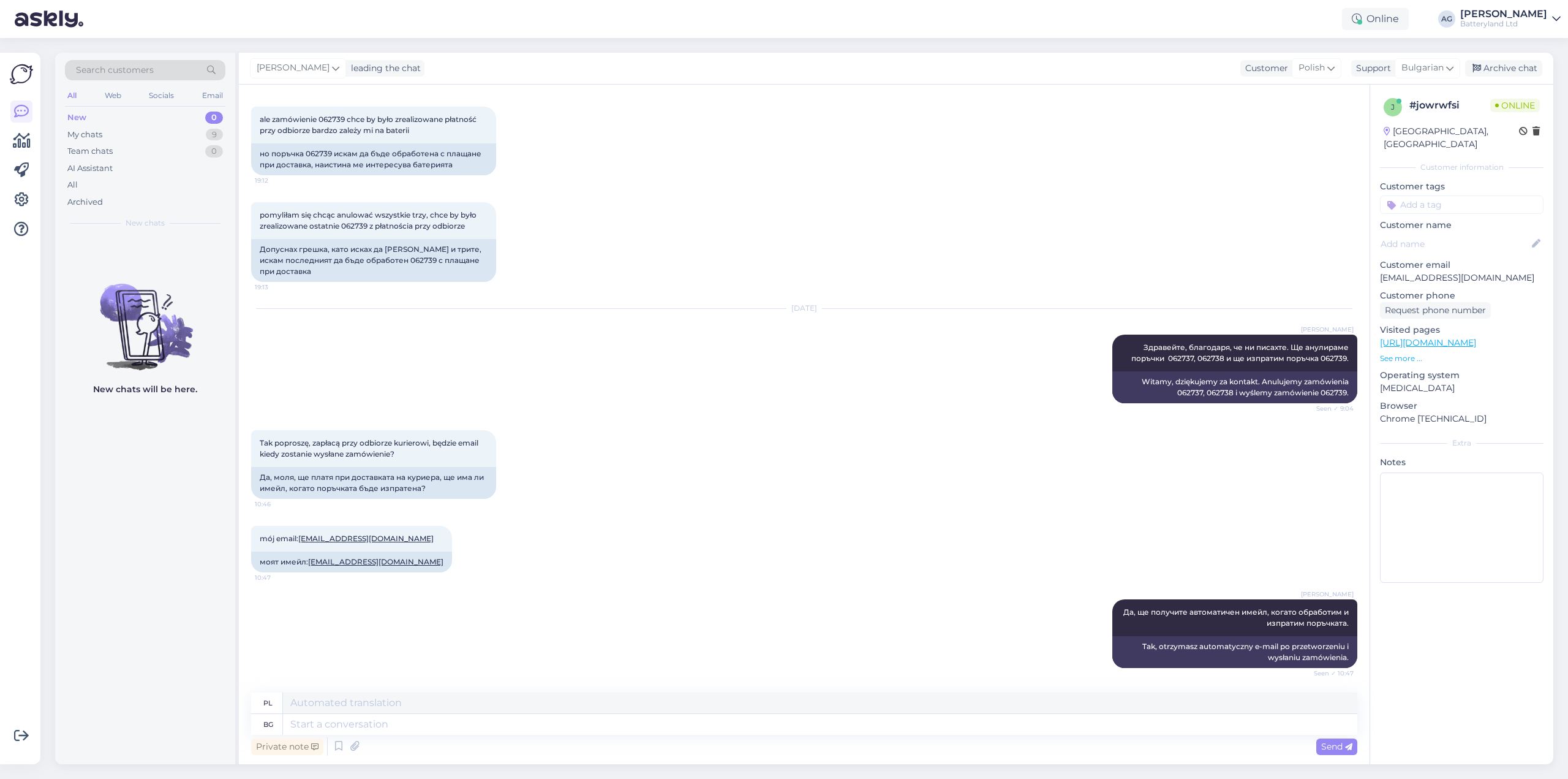
scroll to position [2324, 0]
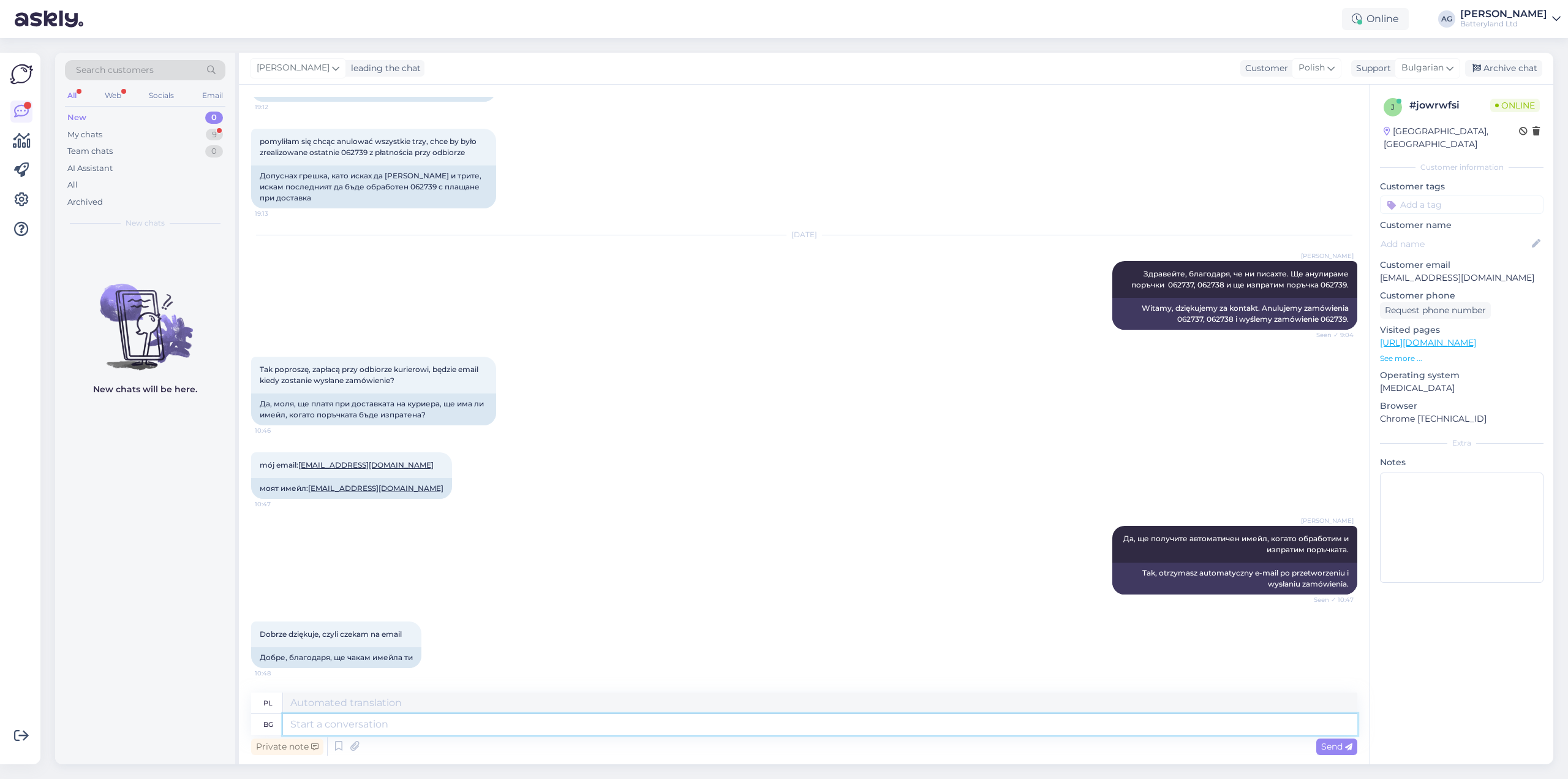
click at [581, 729] on textarea at bounding box center [820, 725] width 1075 height 21
click at [787, 451] on div "mój email: [EMAIL_ADDRESS][DOMAIN_NAME] 10:47 моят имейл: [EMAIL_ADDRESS][DOMAI…" at bounding box center [804, 475] width 1106 height 74
click at [1521, 63] on div "Archive chat" at bounding box center [1504, 69] width 77 height 17
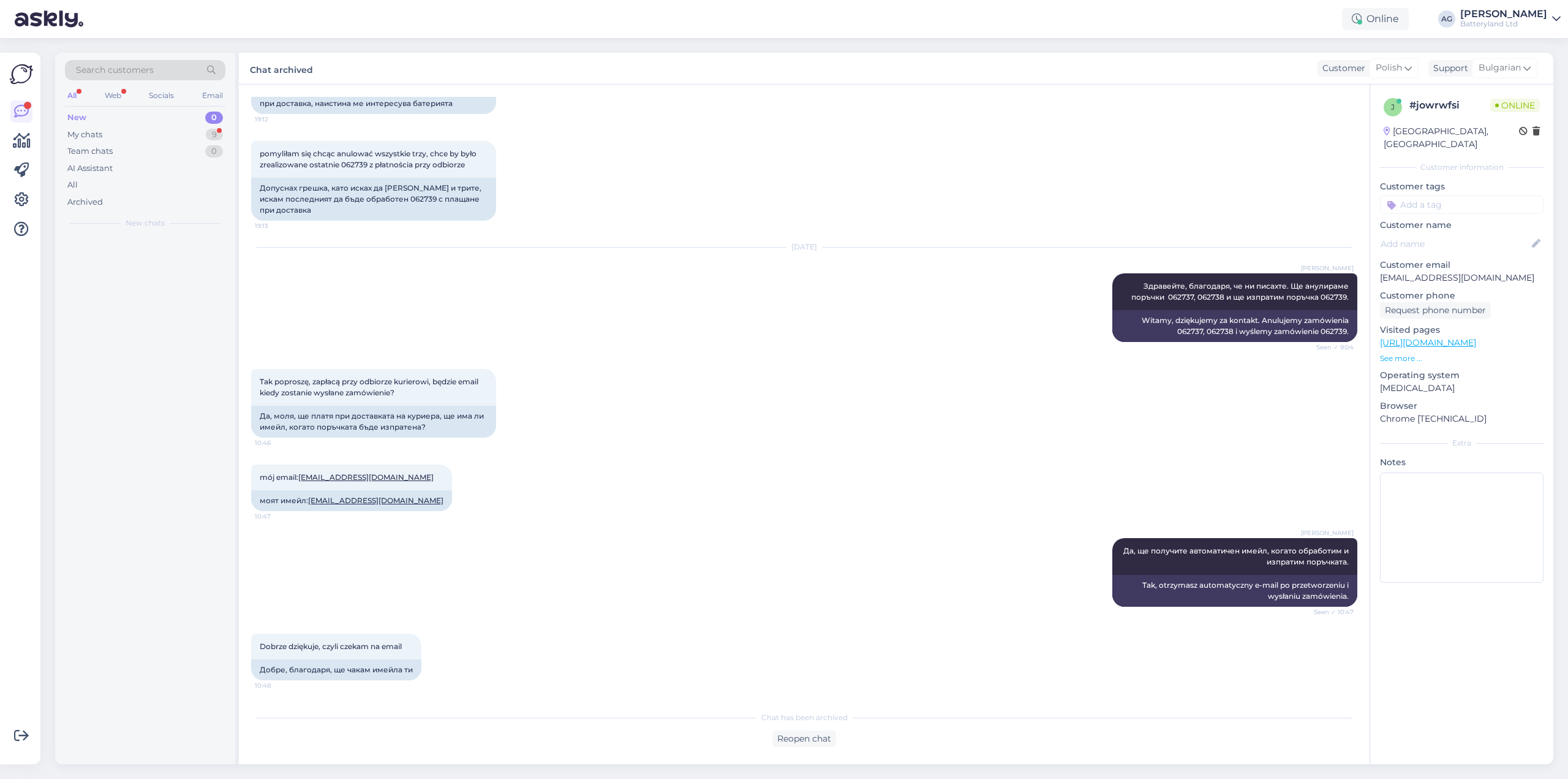
scroll to position [2312, 0]
